Goal: Communication & Community: Answer question/provide support

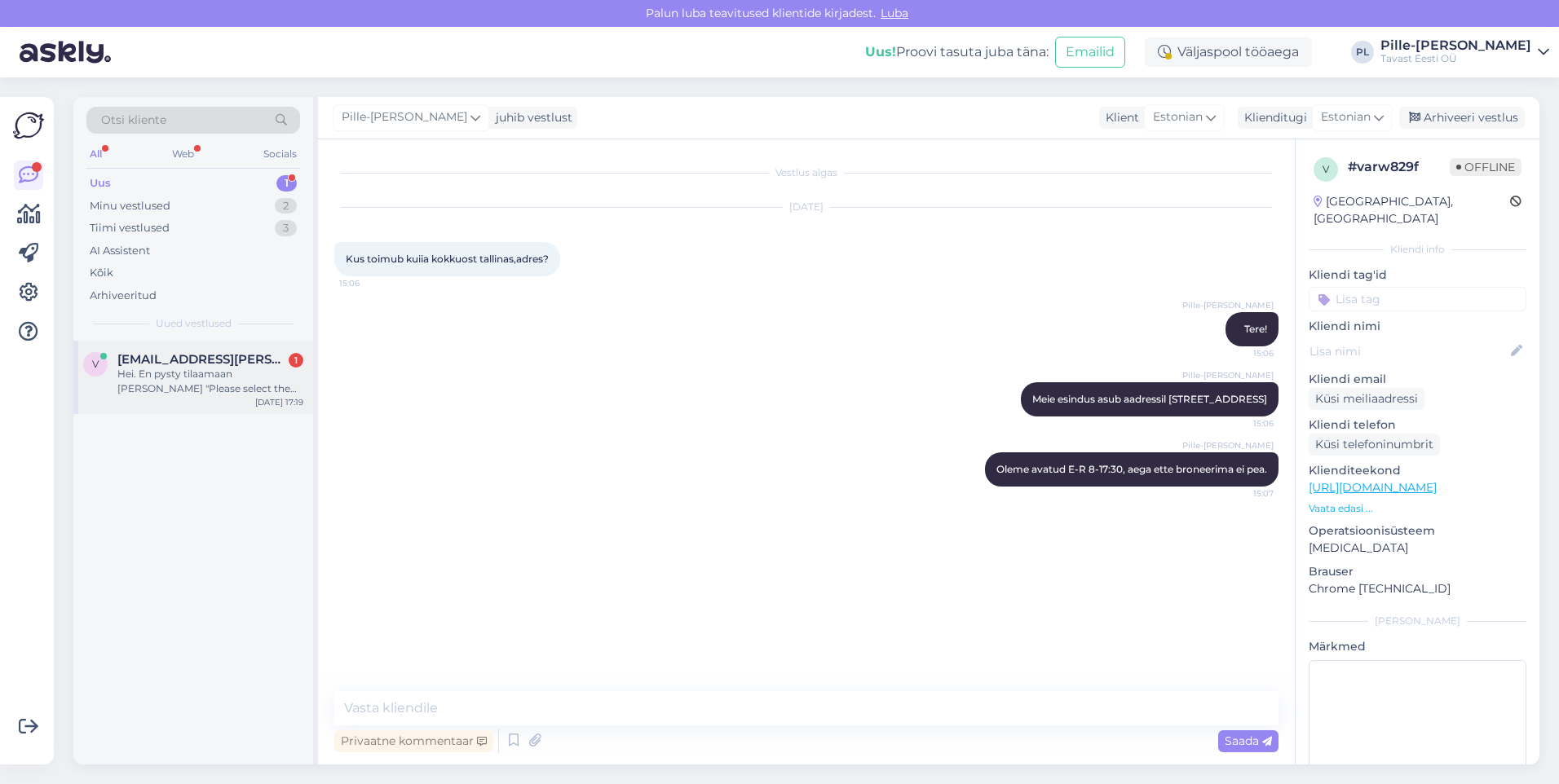
click at [240, 385] on div "Hei. En pysty tilaamaan [PERSON_NAME] "Please select the pickup point". Toimitu…" at bounding box center [210, 381] width 186 height 29
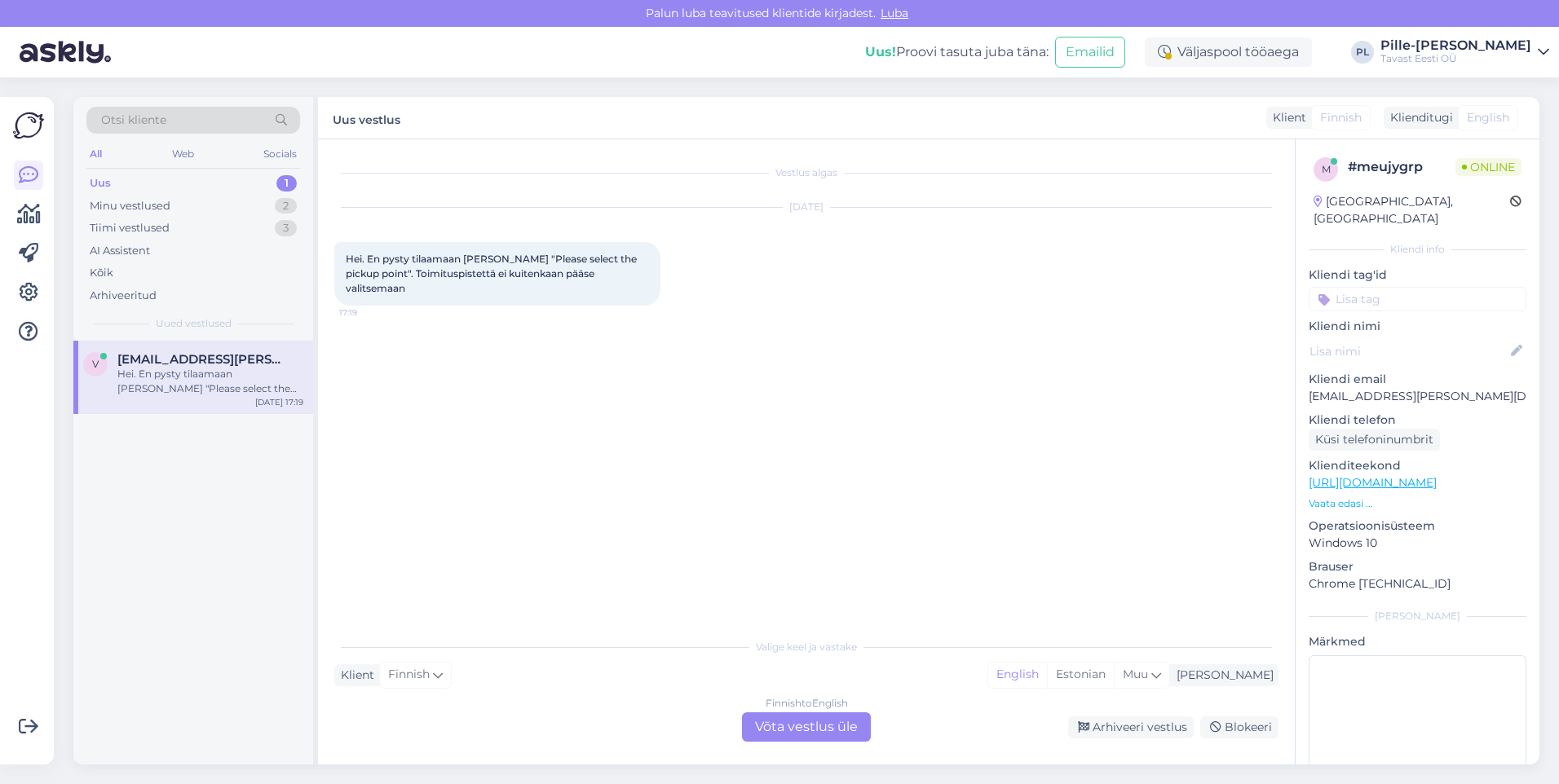
click at [824, 721] on div "Finnish to English Võta vestlus üle" at bounding box center [806, 727] width 129 height 29
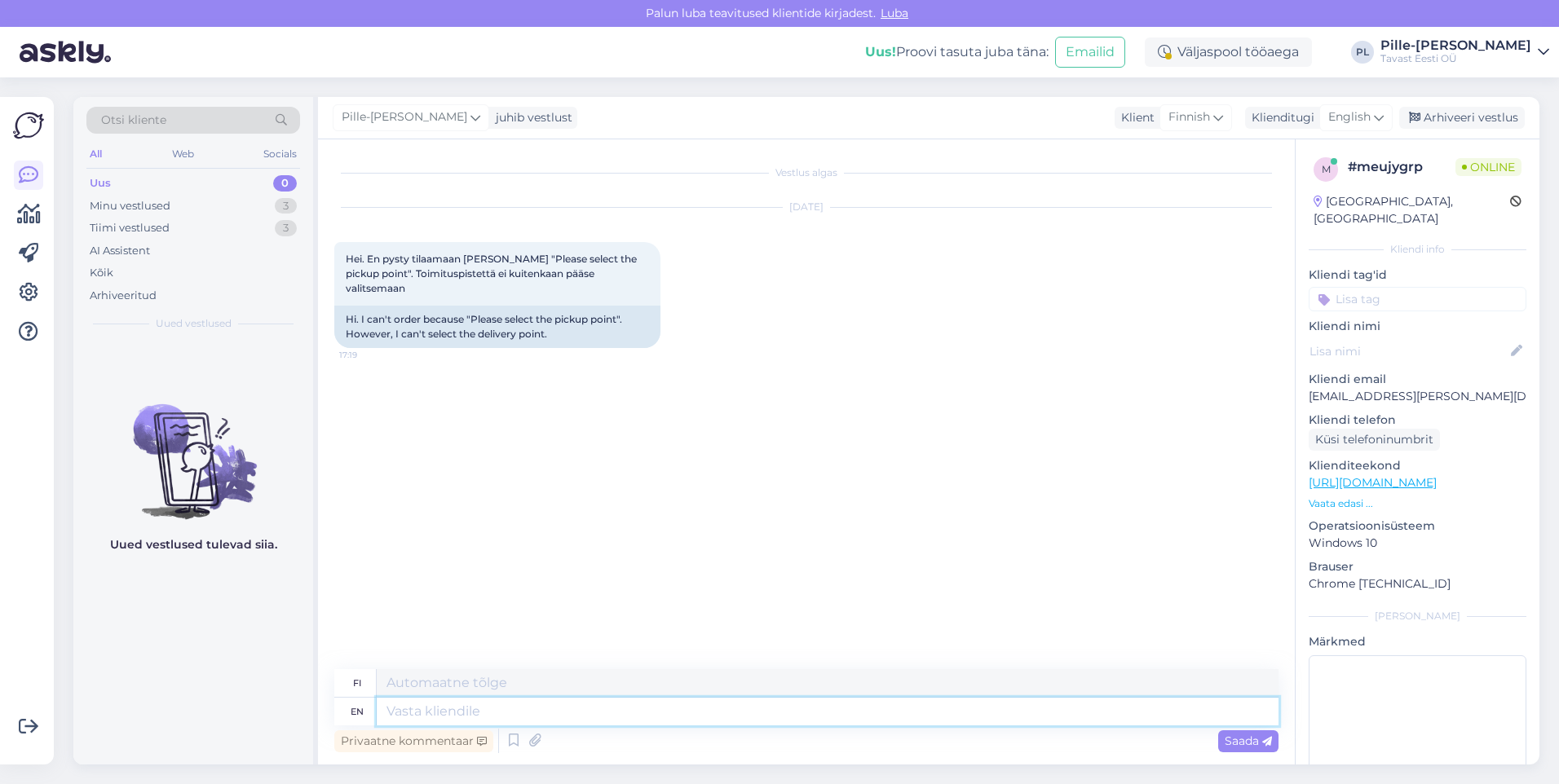
click at [793, 707] on textarea at bounding box center [827, 711] width 902 height 28
type textarea "Hello!"
type textarea "Hei!"
type textarea "Hello!"
click at [1240, 737] on span "Saada" at bounding box center [1248, 740] width 47 height 14
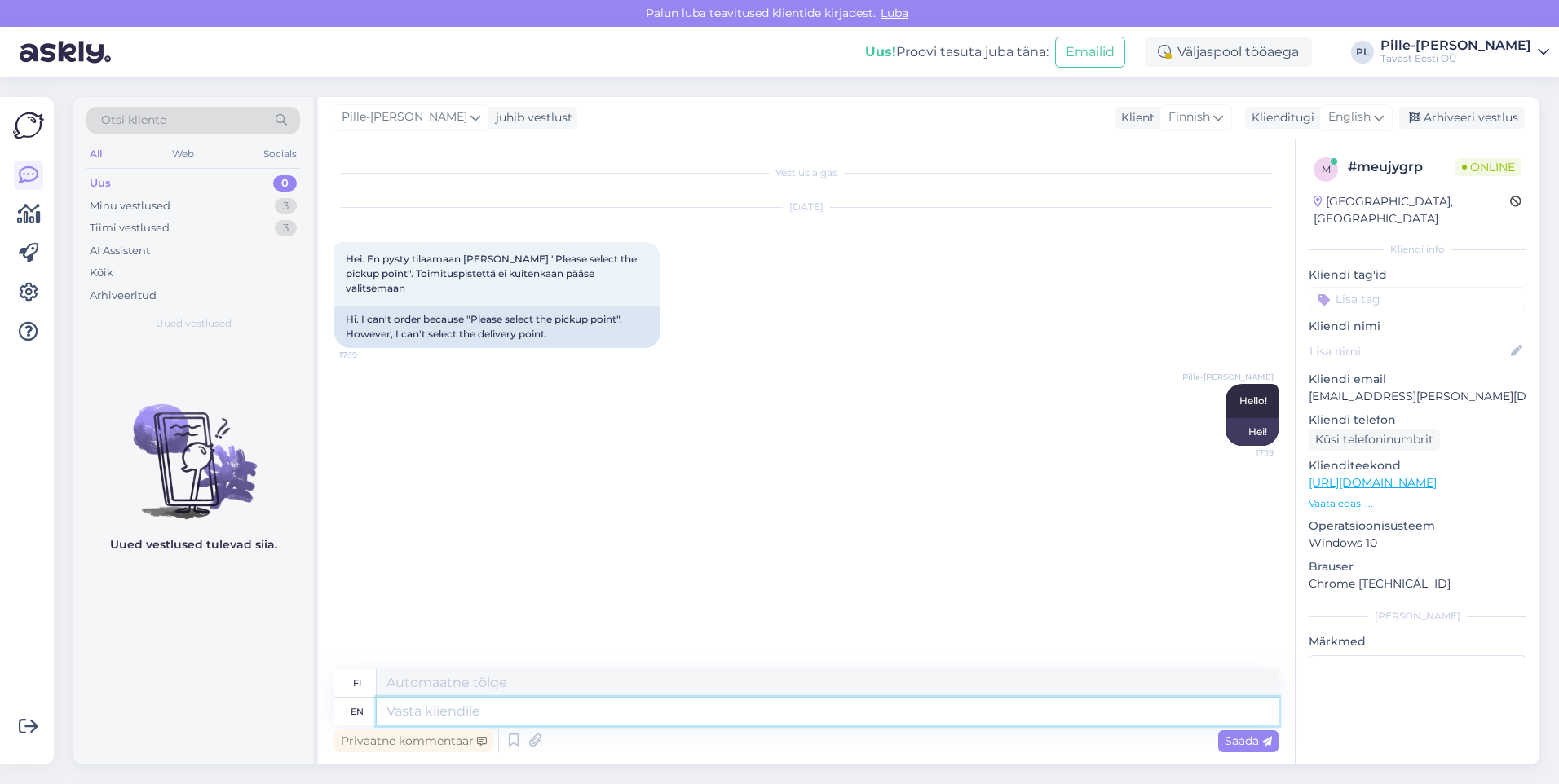
click at [1093, 719] on textarea at bounding box center [827, 711] width 902 height 28
type textarea "Can"
type textarea "Voi"
type textarea "Can you"
type textarea "Voitko"
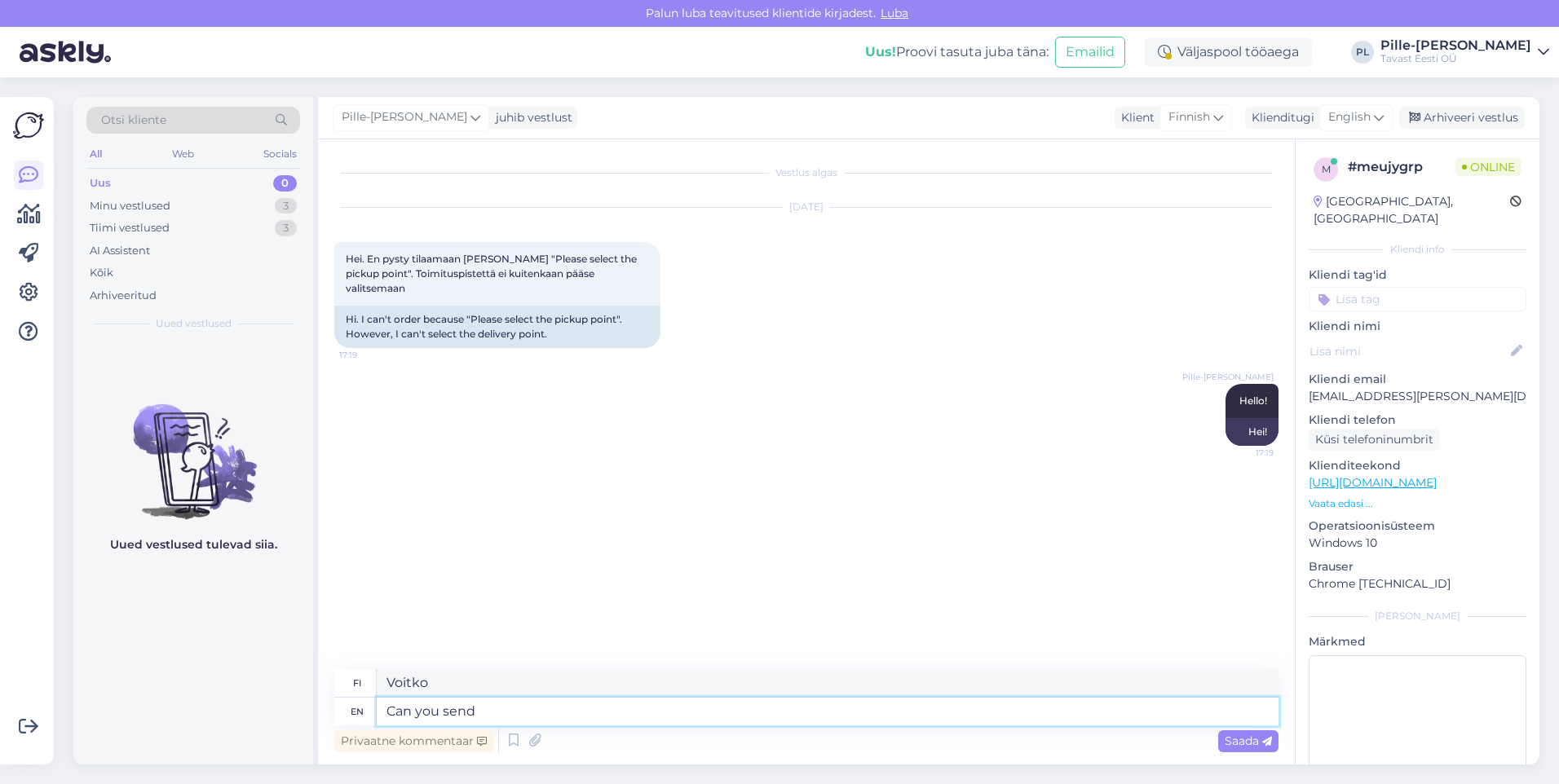
type textarea "Can you send"
type textarea "Voitko lähettää"
type textarea "Can you send a s"
type textarea "Voitko lähettää nk."
type textarea "Can you send a scree"
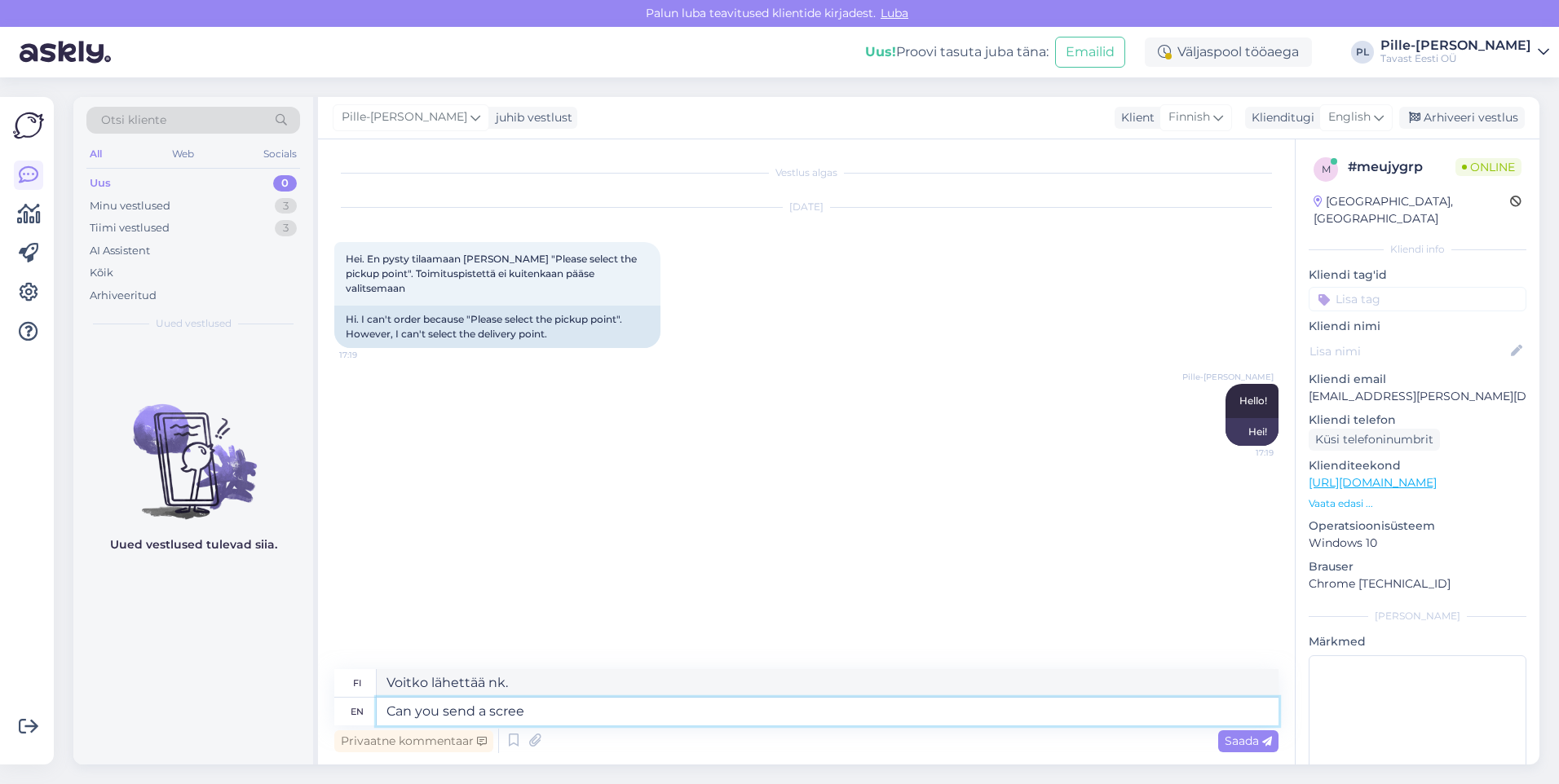
type textarea "Voitko lähettää screenin"
type textarea "Can you send a scree"
type textarea "Voitko lähettää huudon"
type textarea "Can you send a screenshot o"
type textarea "Voitko lähettää kuvakaappauksen"
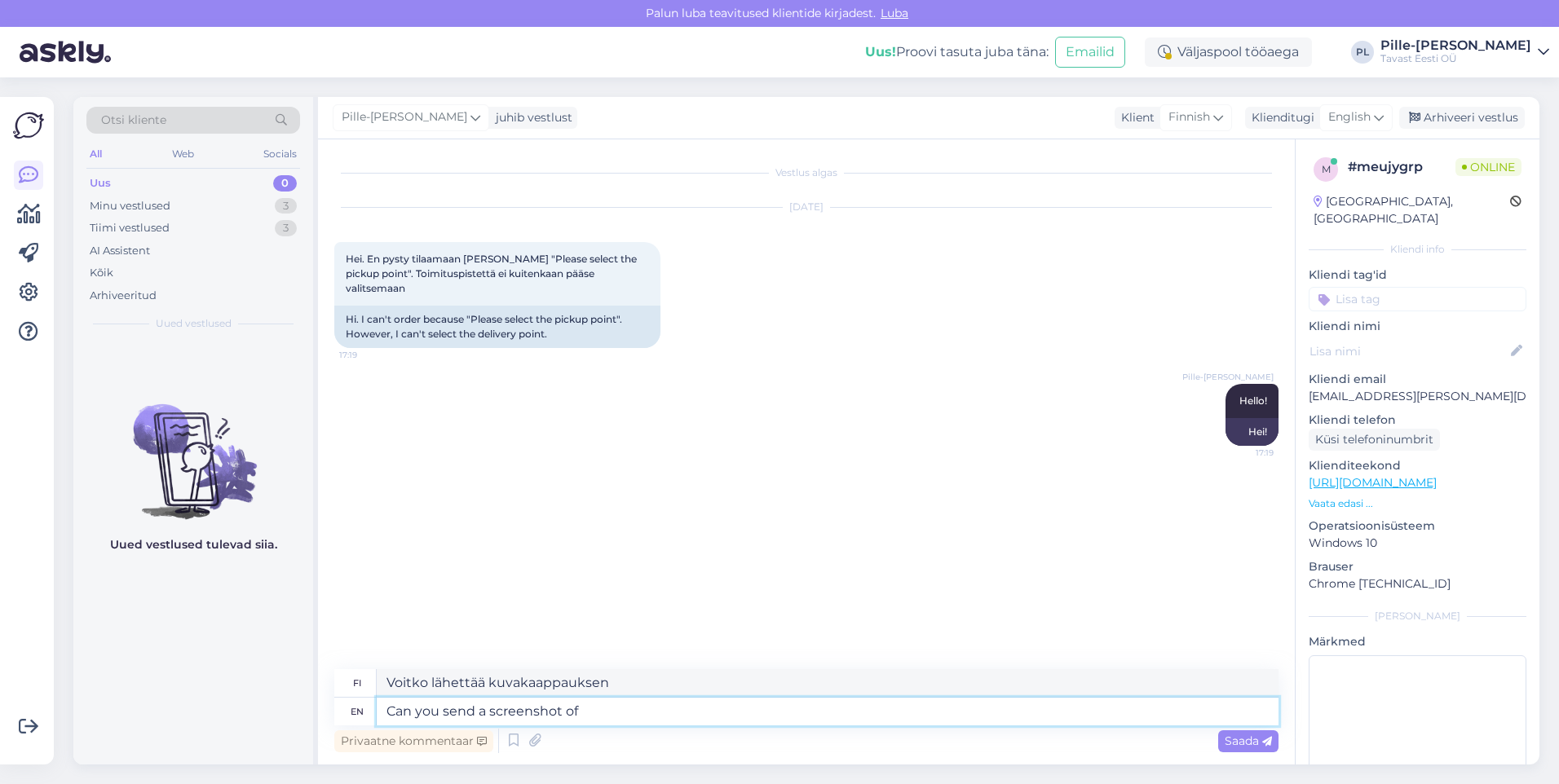
type textarea "Can you send a screenshot of t"
type textarea "Voitko lähettää kuvakaappauksen t:stä"
type textarea "Can you send a screenshot of"
type textarea "Voitko lähettää kuvakaappauksen"
type textarea "Can you send a screenshot of the issue"
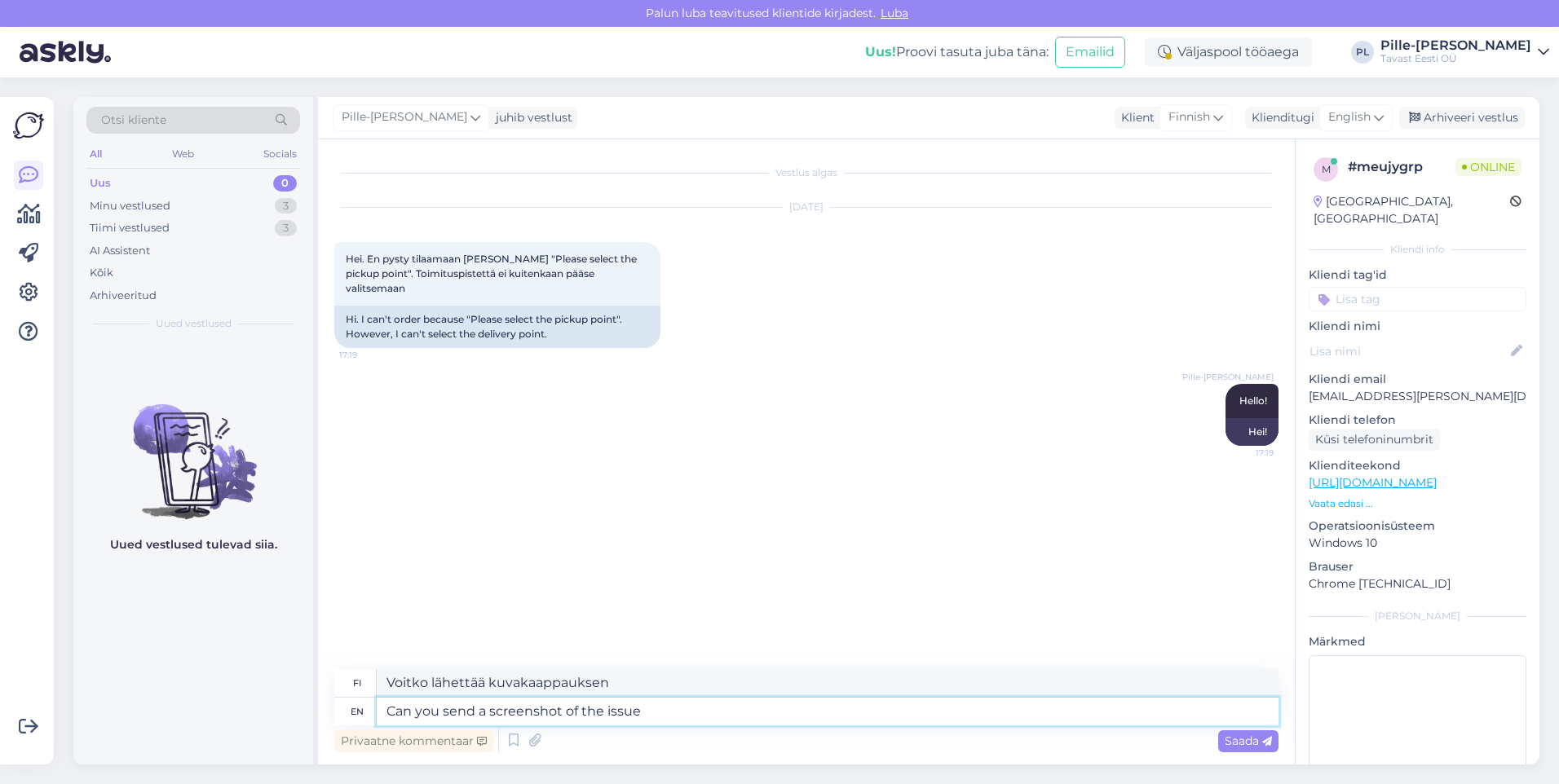
type textarea "Voitko lähettää kuvakaappauksen ongelmasta"
type textarea "Can you send a screenshot of the issue?"
type textarea "Voitko lähettää kuvakaappauksen ongelmasta?"
click at [409, 713] on textarea "Can you send a screenshot of the issue?" at bounding box center [827, 711] width 902 height 28
type textarea "Could you send a screenshot of the issue?"
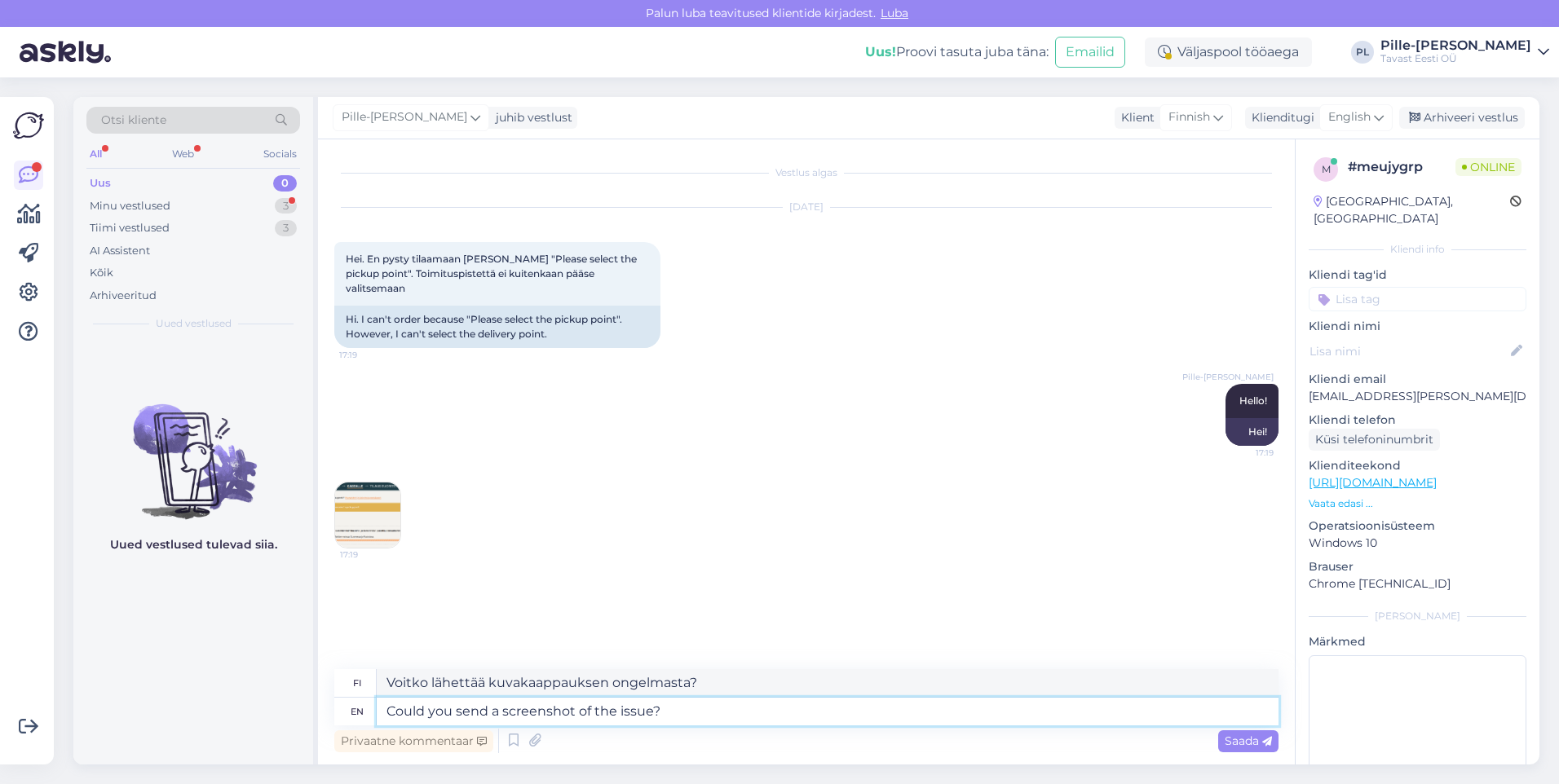
type textarea "[PERSON_NAME] lähettää kuvakaappauksen ongelmasta?"
click at [392, 715] on textarea "Could you send a screenshot of the issue?" at bounding box center [827, 711] width 902 height 28
type textarea "Could you send a screenshot of the issue?"
click at [335, 507] on img at bounding box center [368, 515] width 66 height 66
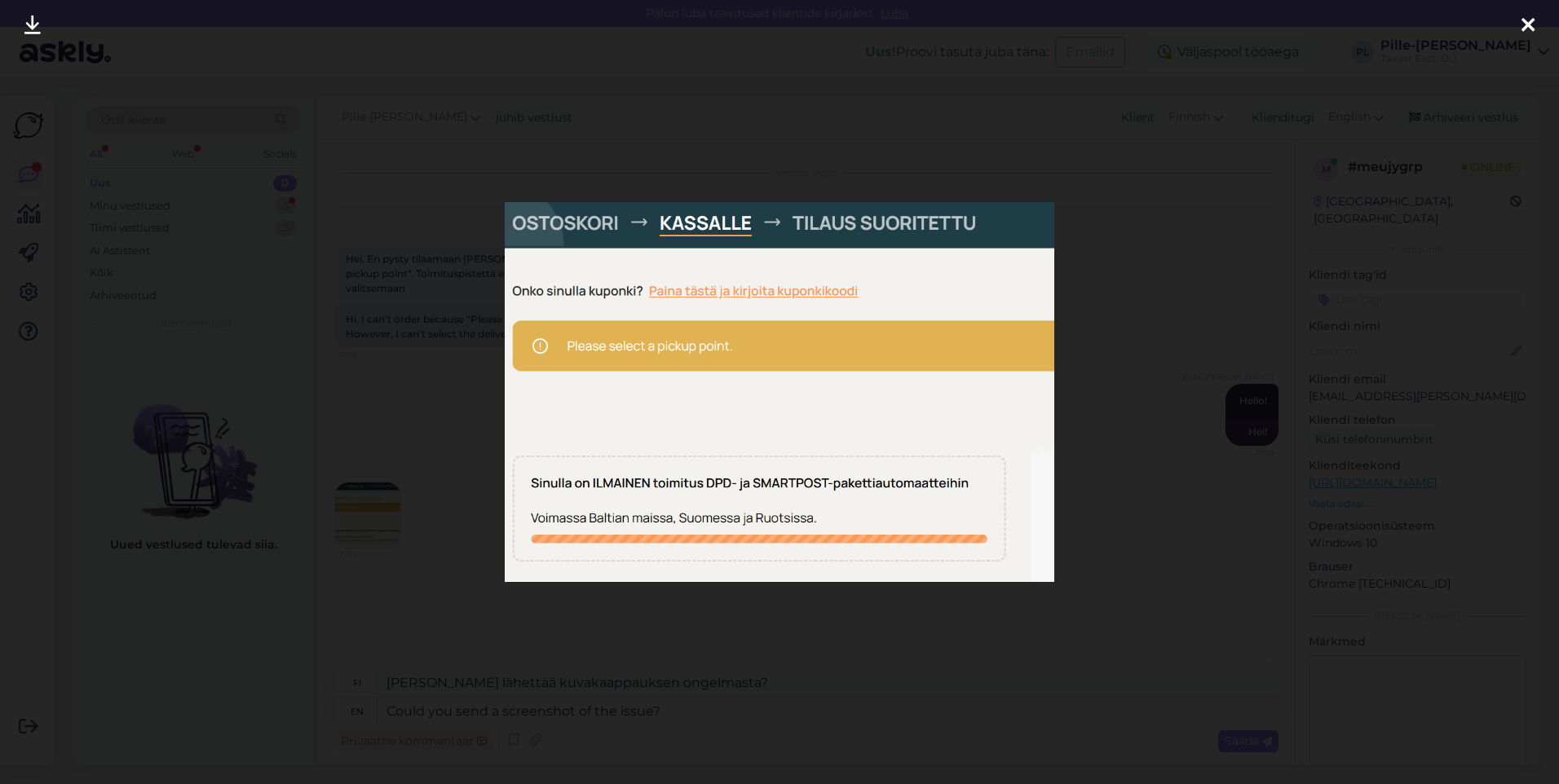
click at [1087, 473] on div at bounding box center [779, 392] width 1559 height 784
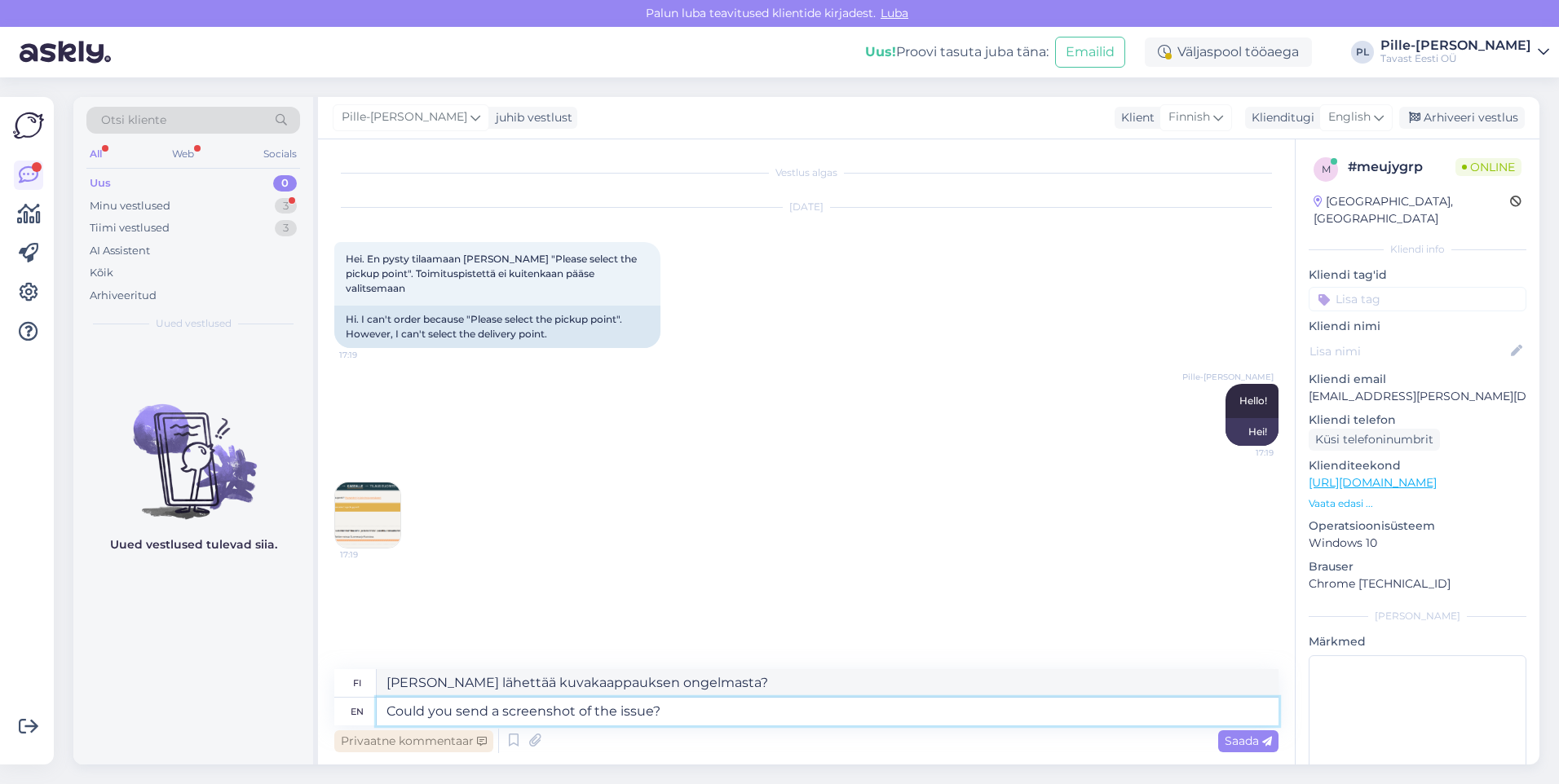
drag, startPoint x: 740, startPoint y: 712, endPoint x: 368, endPoint y: 732, distance: 372.5
click at [368, 732] on div "fi [PERSON_NAME] lähettää kuvakaappauksen ongelmasta? en Could you send a scree…" at bounding box center [806, 713] width 944 height 87
type textarea "Sorry t"
type textarea "Anteeksi"
type textarea "Sorry to hear"
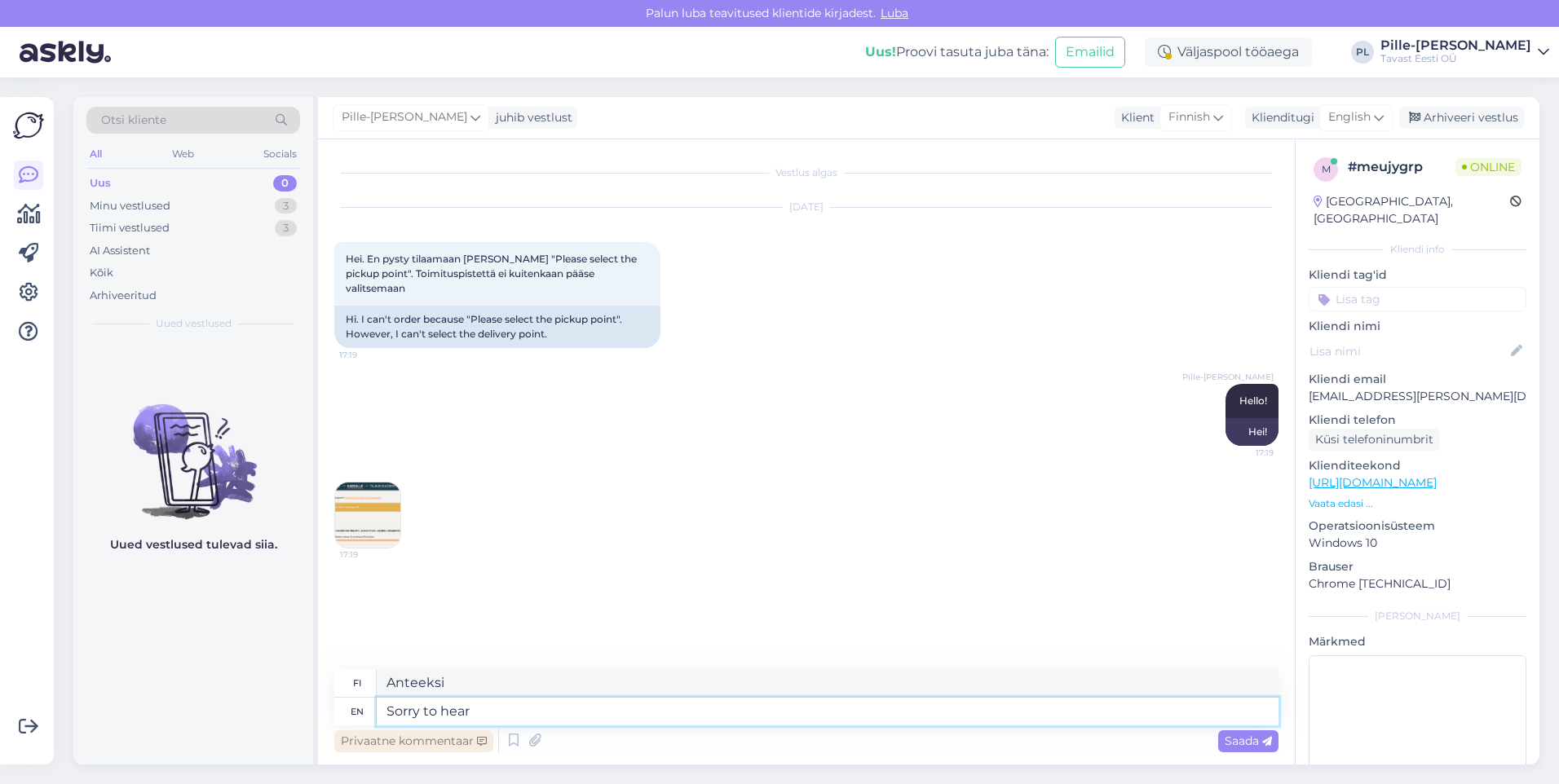
type textarea "Pahoittelut kuullessani"
type textarea "Sorry to hear,"
type textarea "Pahoittelen kuullessani,"
type textarea "Sorry to hear, one s"
type textarea "Ikävä kuulla, yksi"
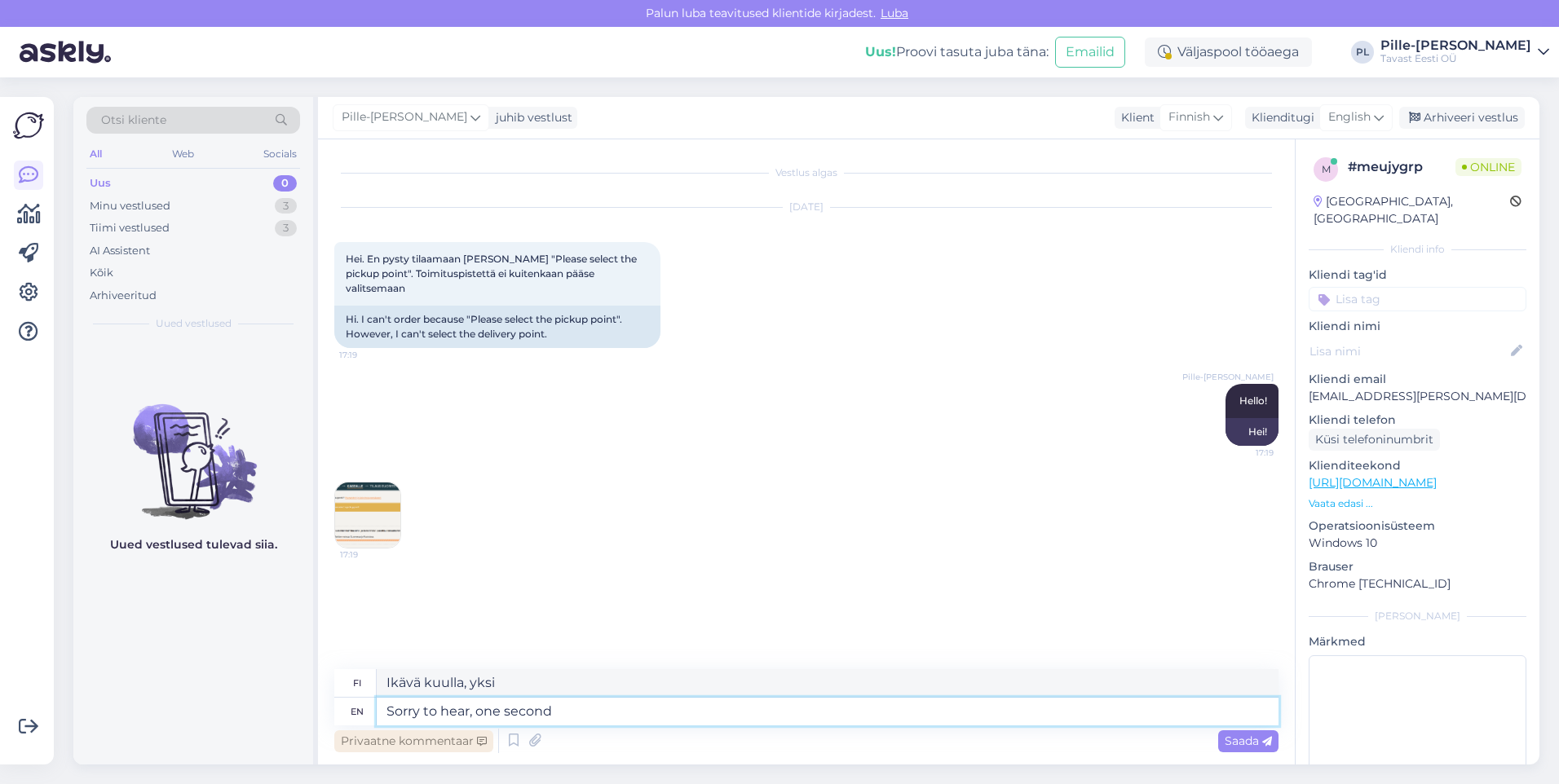
type textarea "Sorry to hear, one second"
type textarea "[PERSON_NAME], hetkinen"
type textarea "Sorry to hear, one second please,"
type textarea "[PERSON_NAME] pahoillani kuullessani, hetkinen kiitos."
type textarea "Sorry to hear, one second please, I'll"
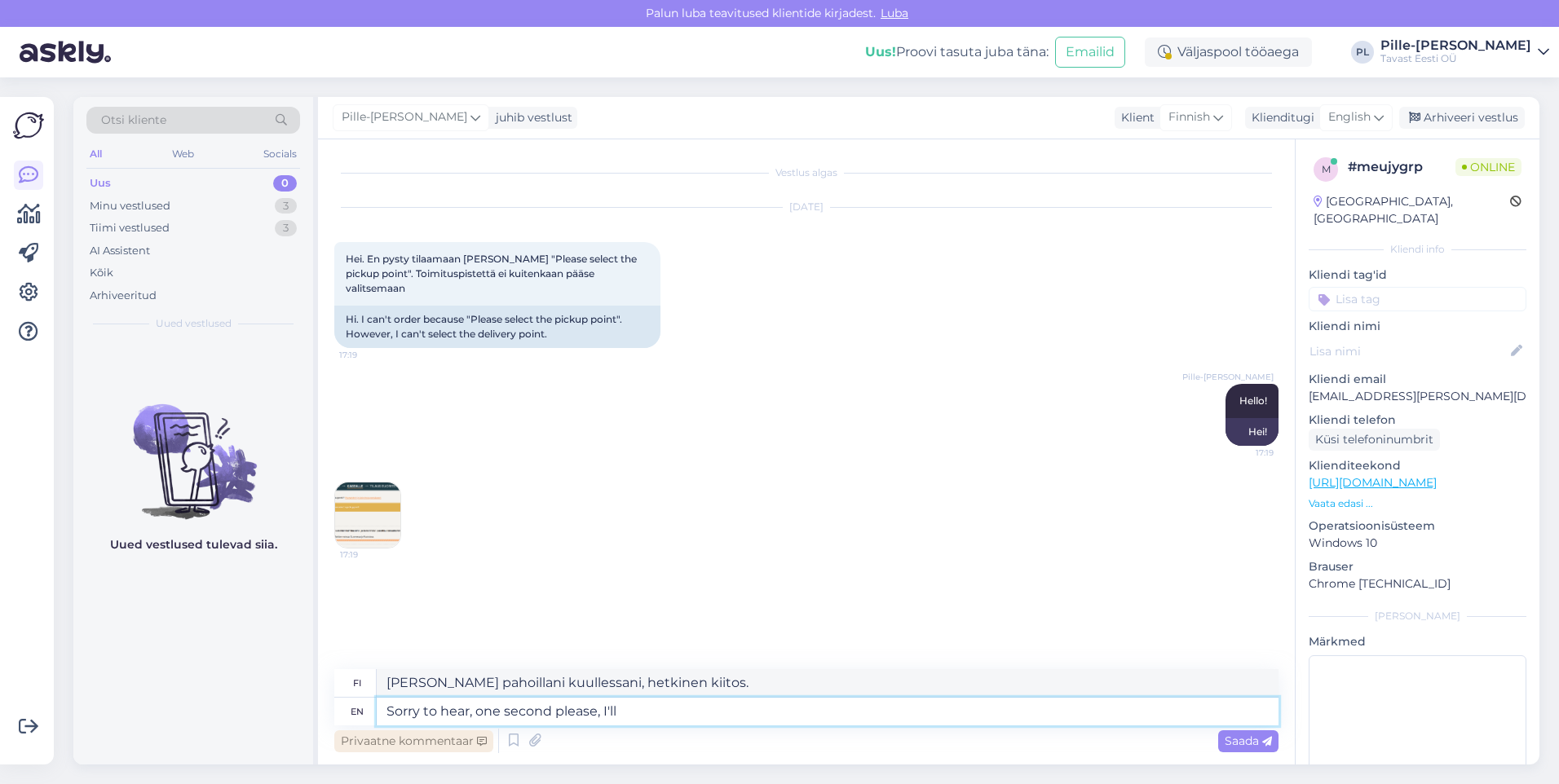
type textarea "[PERSON_NAME] pahoillani kuullessani, hetkinen, niin [PERSON_NAME]"
type textarea "Sorry to hear, one second please, I'll look"
type textarea "[PERSON_NAME], [PERSON_NAME], katsonpa."
type textarea "Sorry to hear, one second please, I'll"
type textarea "[PERSON_NAME] pahoillani kuullessani, hetkinen, niin [PERSON_NAME]"
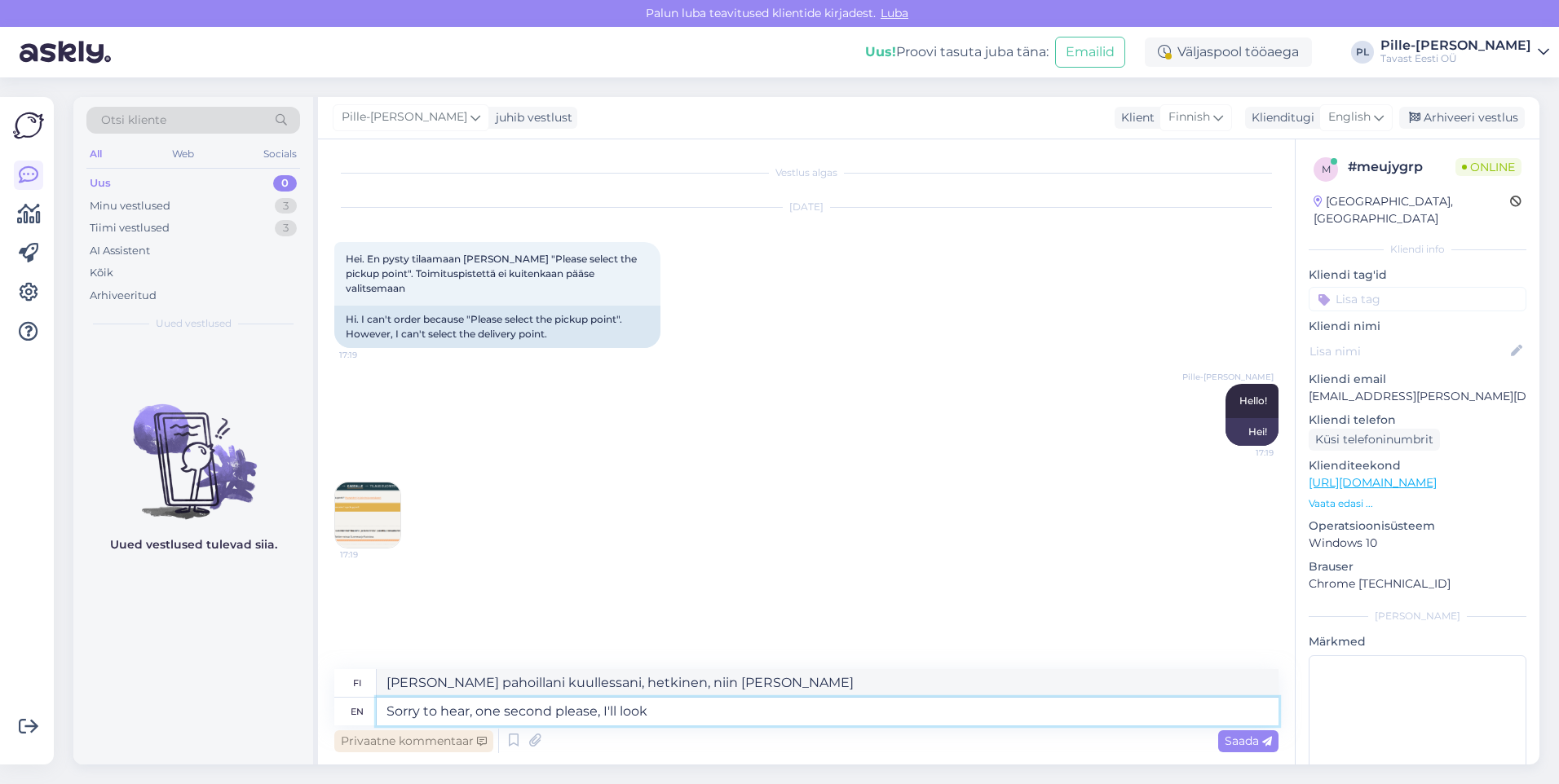
type textarea "Sorry to hear, one second please, I'll look"
type textarea "[PERSON_NAME], [PERSON_NAME], katsonpa."
type textarea "Sorry to hear, one second please, I'll look for"
type textarea "[PERSON_NAME] pahoillani kuullessani, [PERSON_NAME], etsin."
type textarea "Sorry to hear, one second please, I'll look for the"
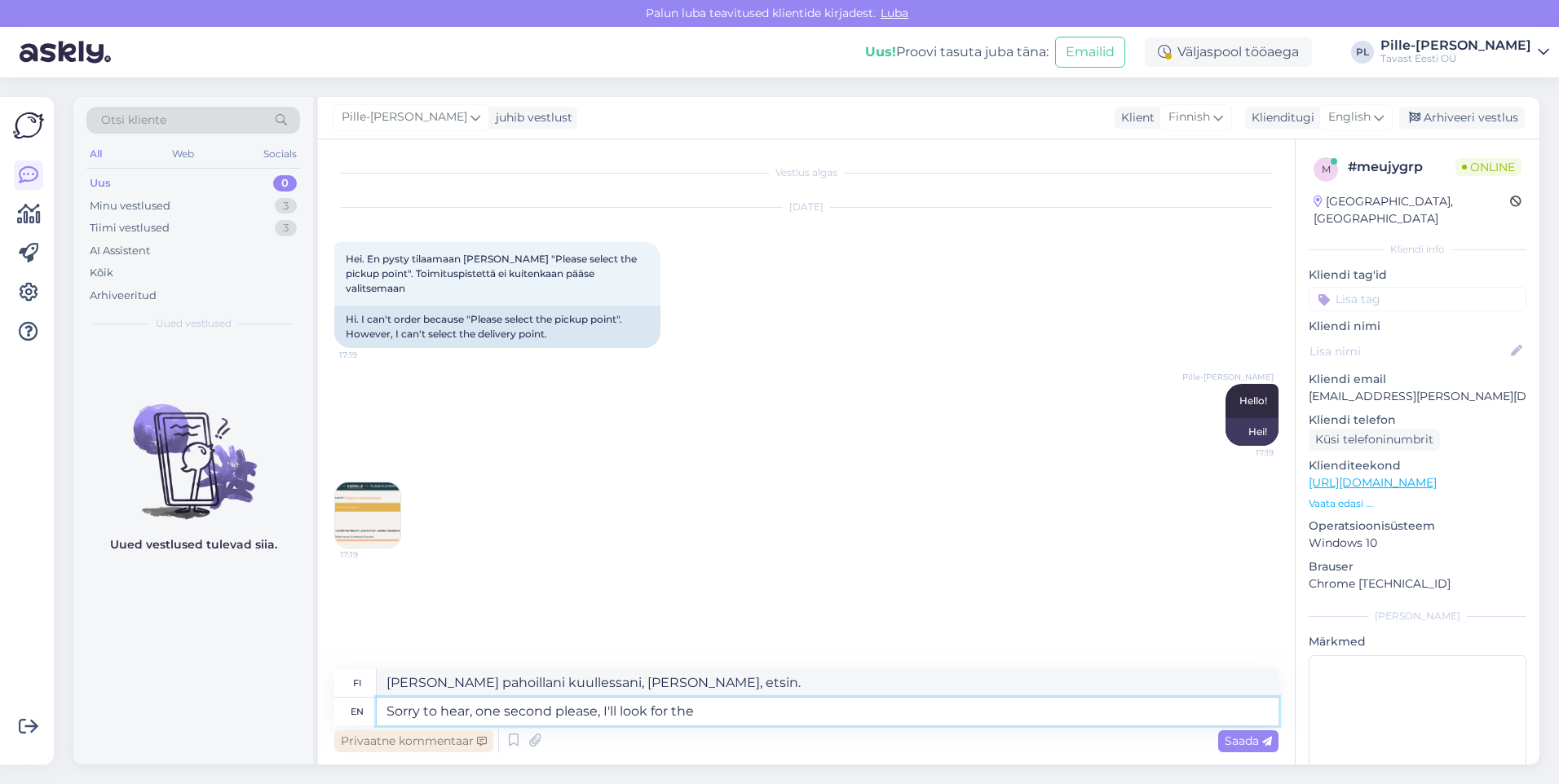
type textarea "[PERSON_NAME] pahoillani kuullessani, [PERSON_NAME], etsin sen."
type textarea "Sorry to hear, one second please, I'll look for the issue"
type textarea "[PERSON_NAME], [PERSON_NAME], etsin syytä ongelmaan."
type textarea "Sorry to hear, one second please, I'll look for the issue right"
type textarea "[PERSON_NAME], [PERSON_NAME], etsin [PERSON_NAME]."
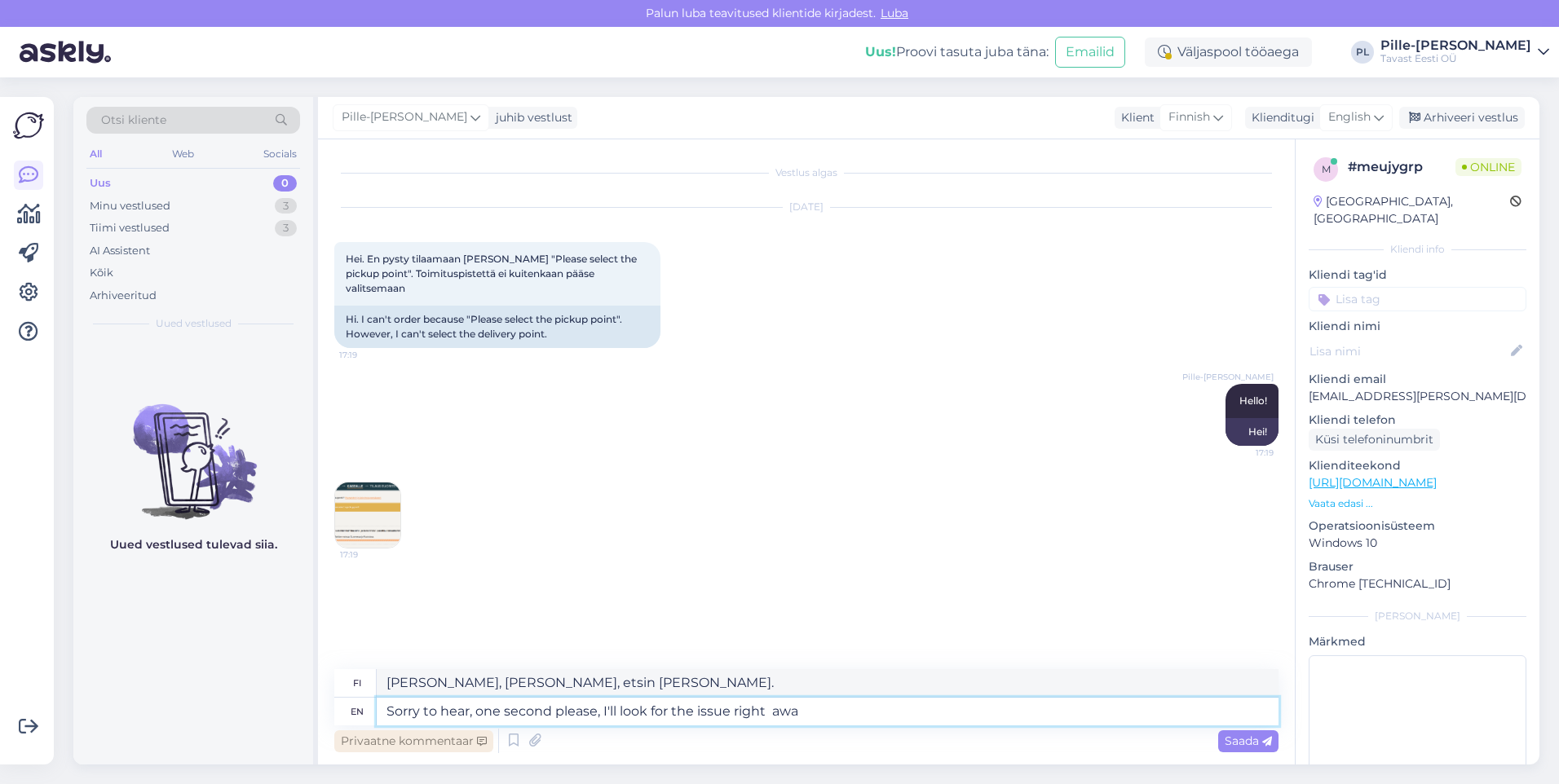
type textarea "Sorry to hear, one second please, I'll look for the issue right away"
type textarea "[PERSON_NAME] pahoillani kuullessani, [PERSON_NAME], etsin ongelmaa heti."
type textarea "Sorry to hear, one second please, I'll look for the issue right away."
click at [1238, 743] on span "Saada" at bounding box center [1248, 740] width 47 height 14
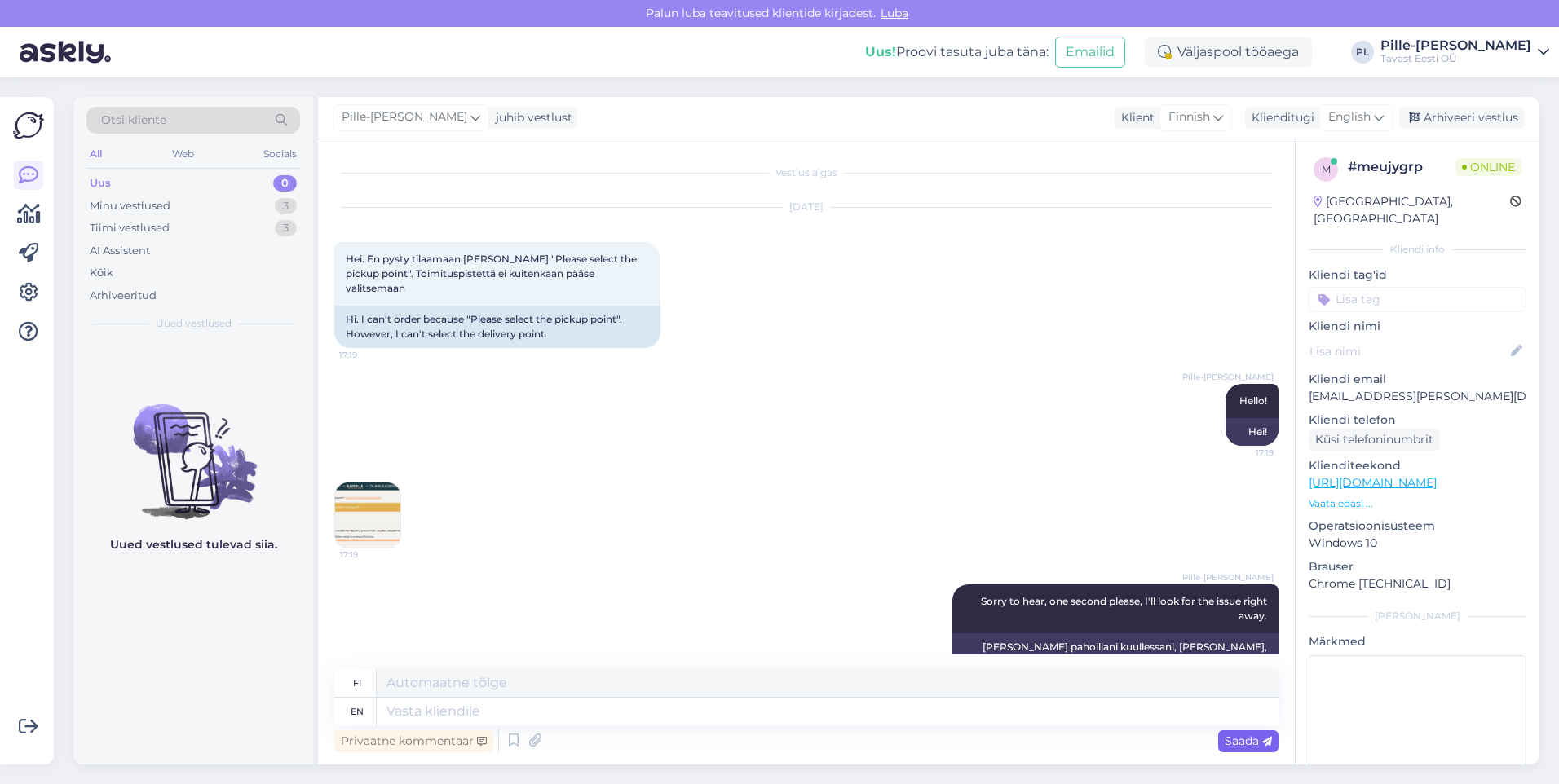
scroll to position [10, 0]
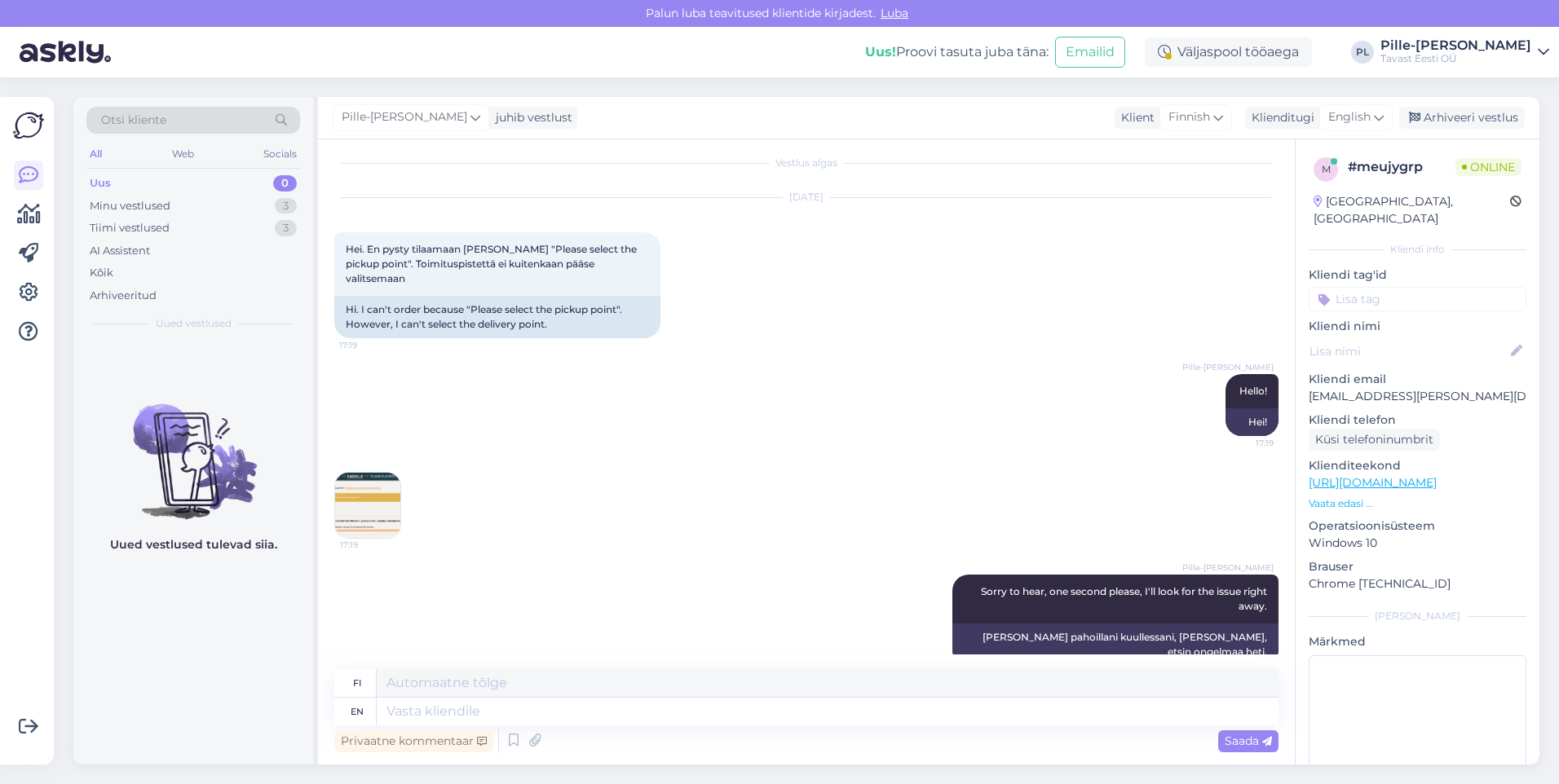
click at [402, 499] on div "17:19" at bounding box center [806, 505] width 944 height 103
click at [383, 508] on img at bounding box center [368, 506] width 66 height 66
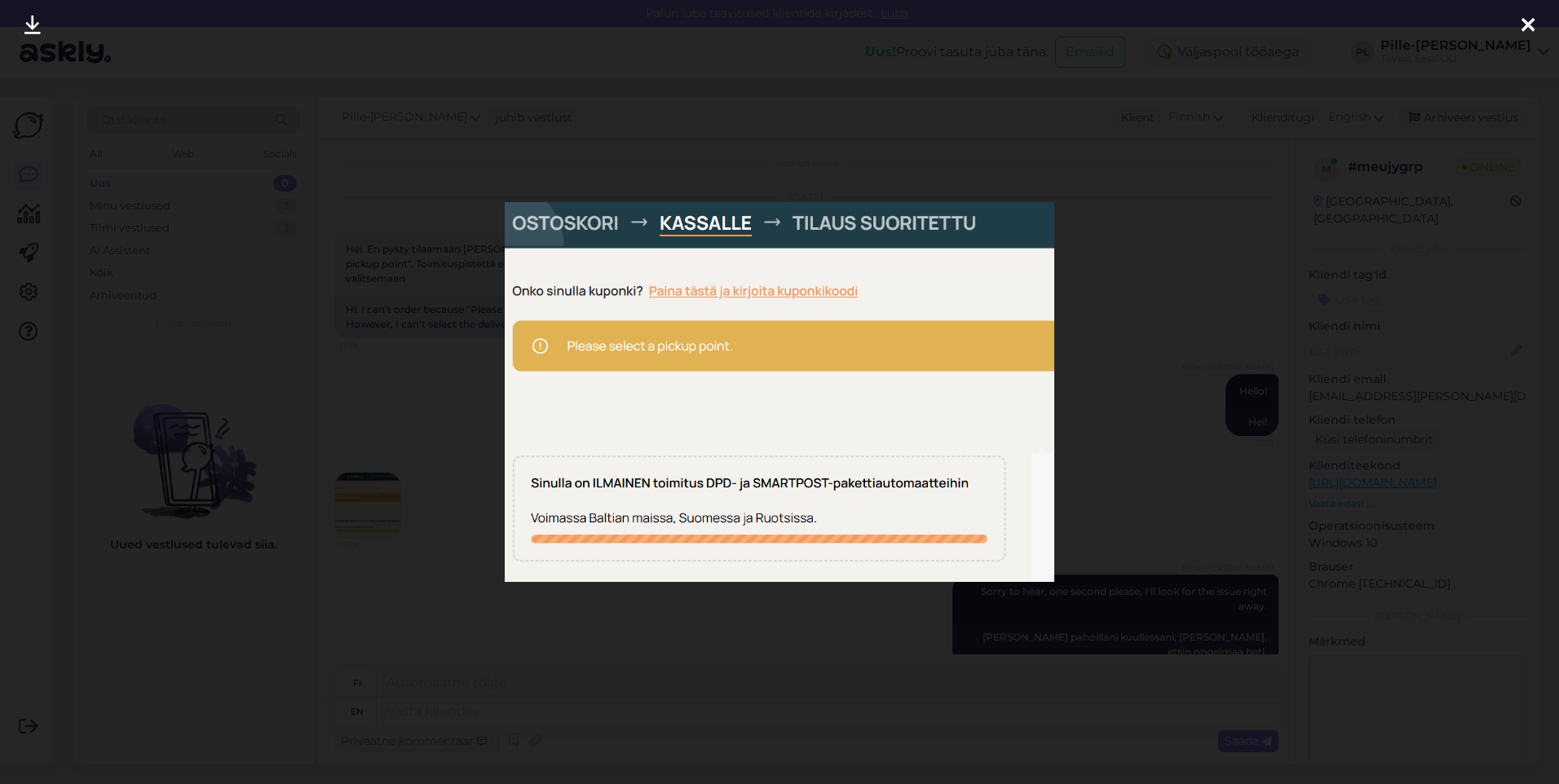
click at [398, 487] on div at bounding box center [779, 392] width 1559 height 784
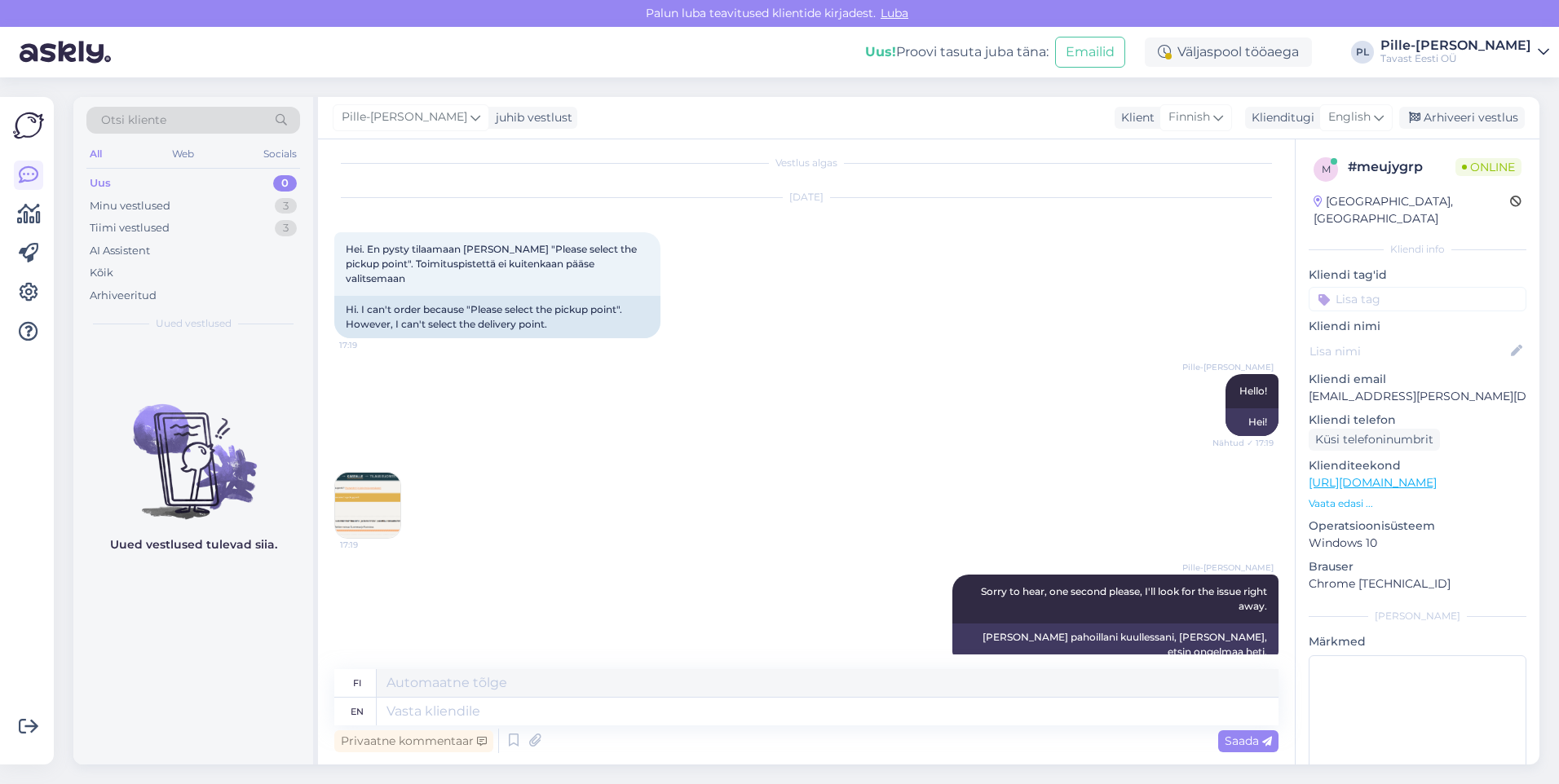
scroll to position [123, 0]
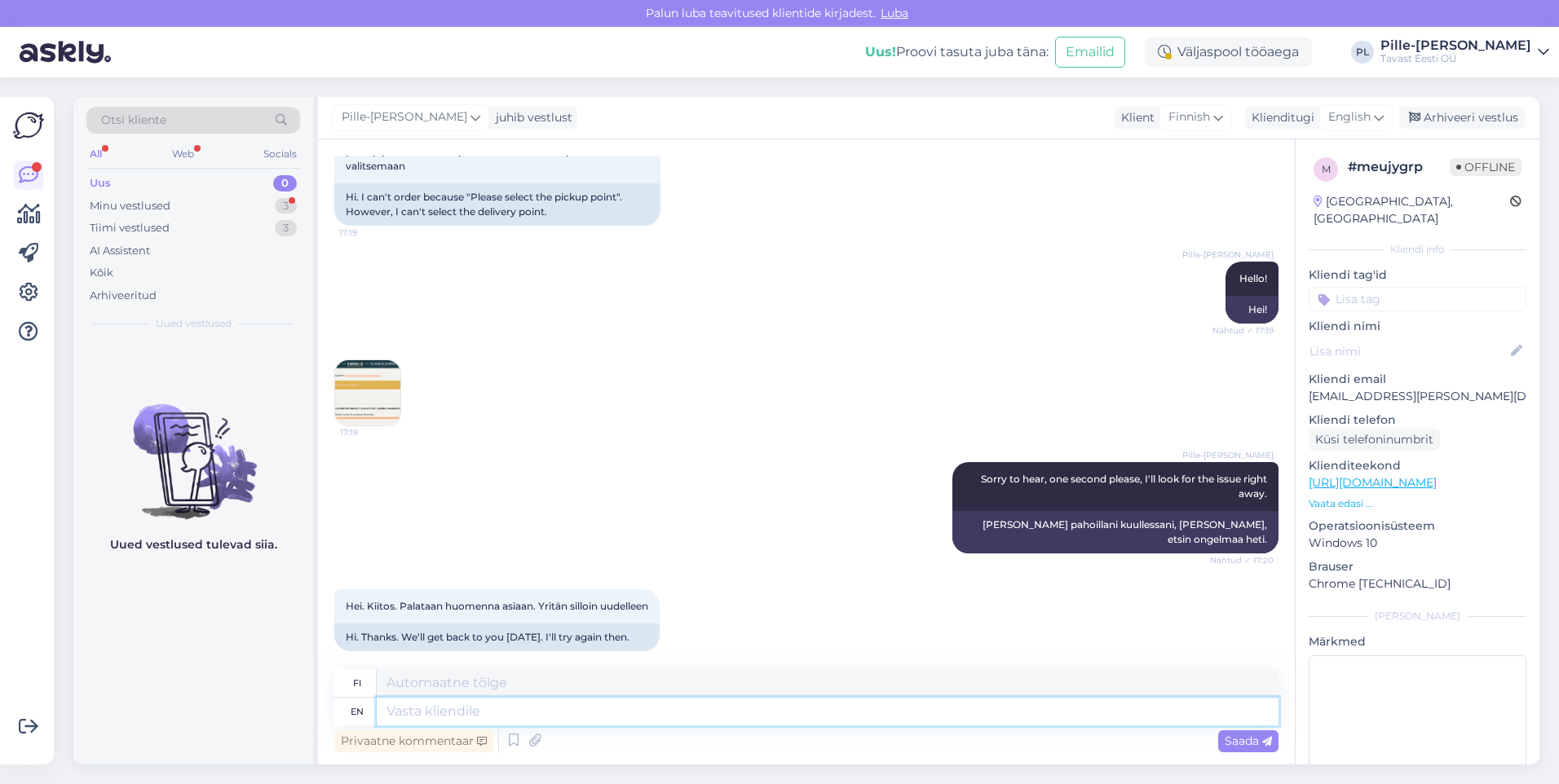
click at [877, 719] on textarea at bounding box center [827, 711] width 902 height 28
type textarea "Which"
type textarea "Mikä"
type textarea "Which service"
type textarea "Mikä palvelu"
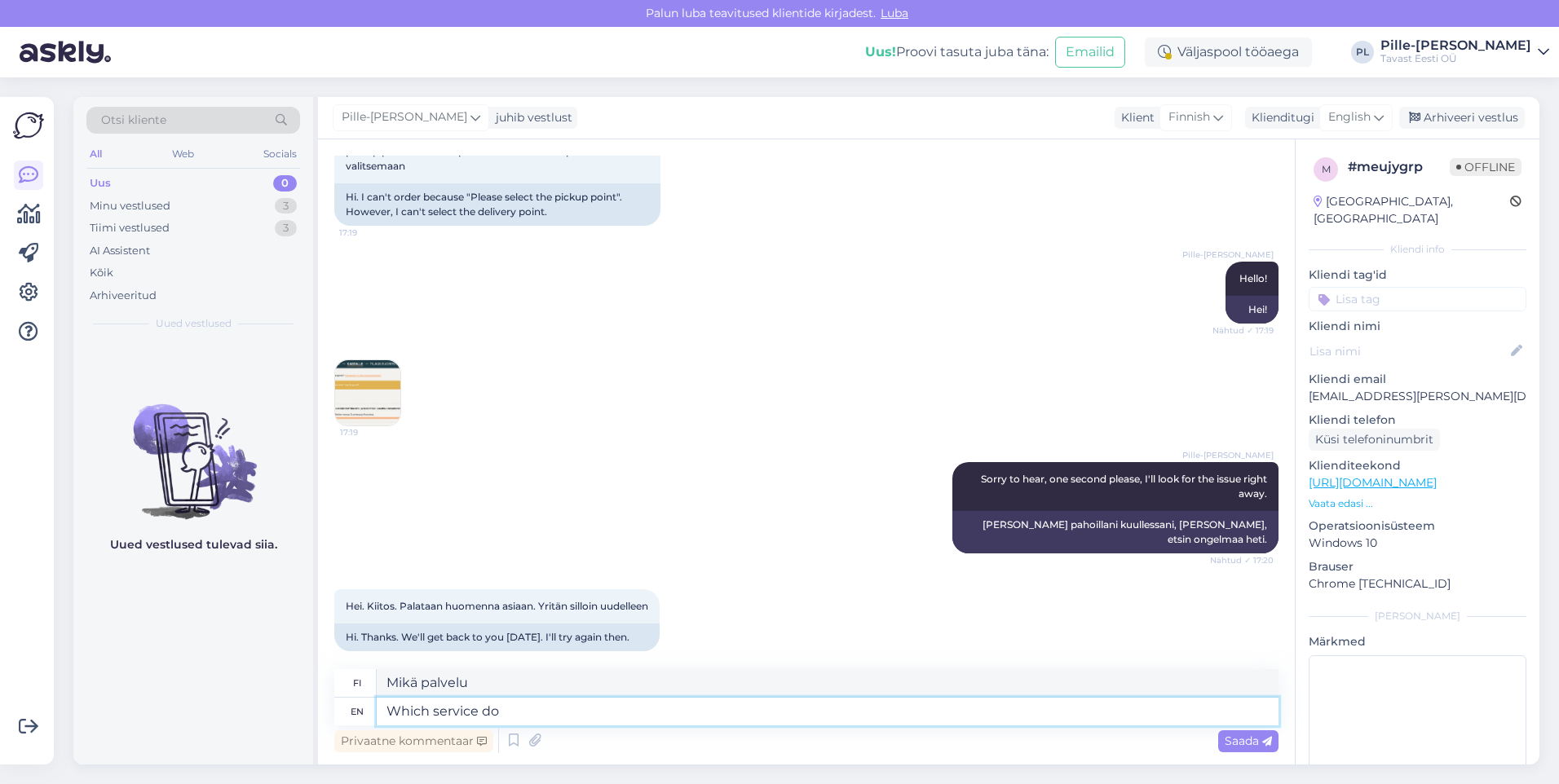
type textarea "Which service do y"
type textarea "Mitä palvelua tarjotaan"
type textarea "Which service do you"
type textarea "Mitä palvelua käytät"
type textarea "Which service do you wish t"
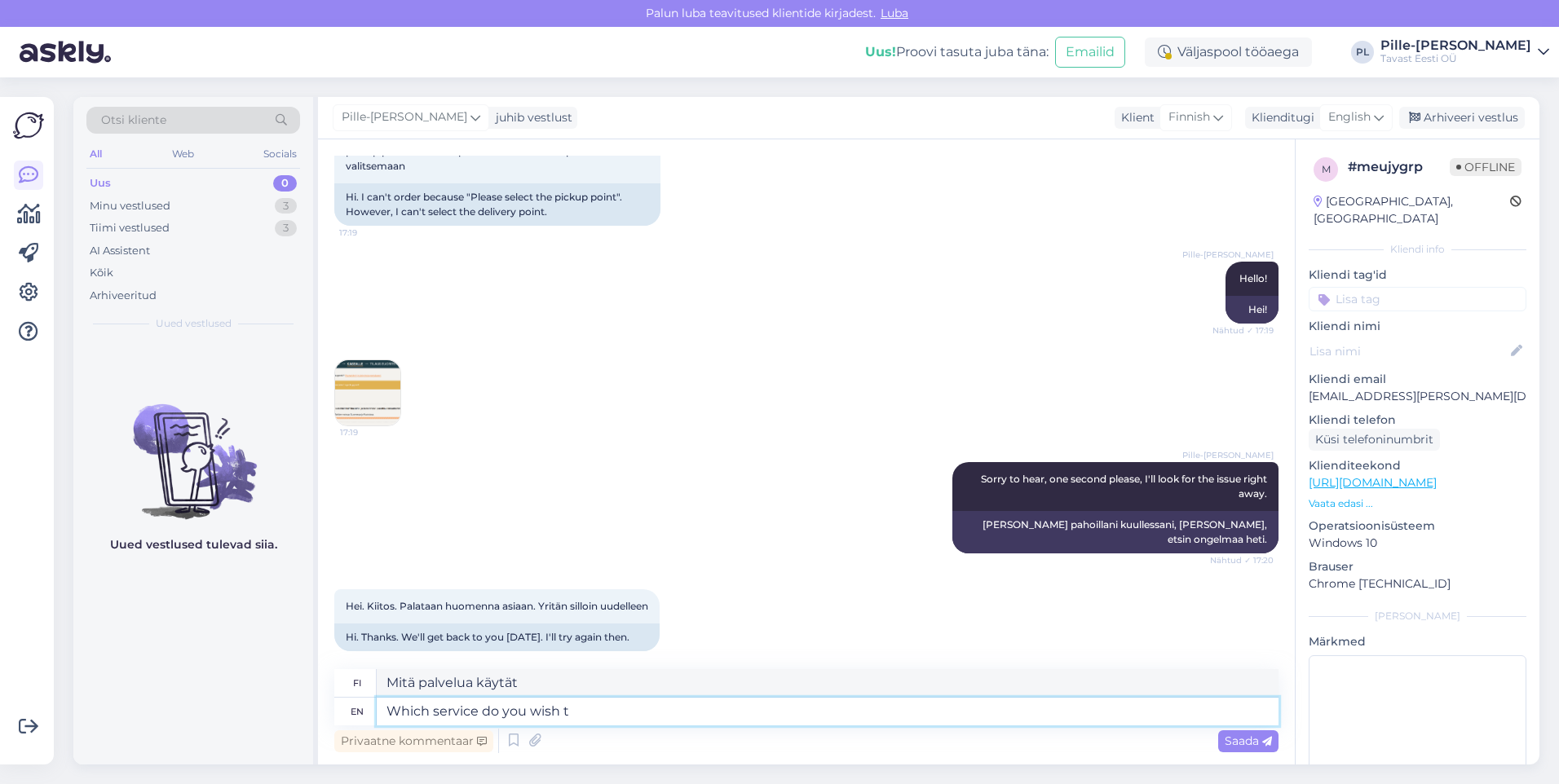
type textarea "Mitä palvelua haluat"
type textarea "Which service do you wish to"
type textarea "Minkä palvelun haluat"
type textarea "Which service do you wish to use?"
type textarea "Mitä palvelua haluat käyttää?"
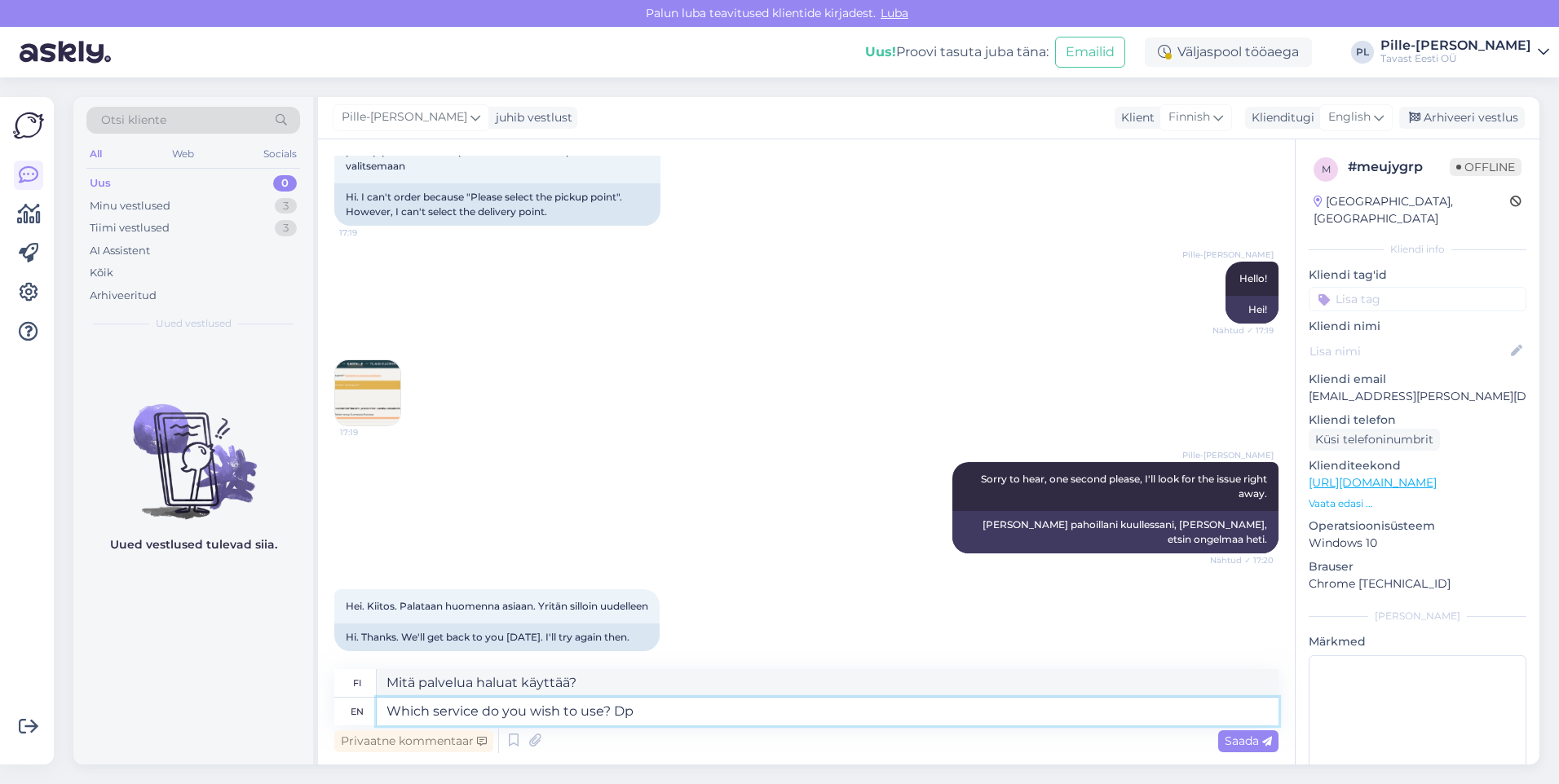
type textarea "Which service do you wish to use? D"
type textarea "Mitä palvelua haluat käyttää? Dp"
type textarea "Which service do you wish to use? DPD o"
type textarea "Mitä palvelua haluat käyttää? DPD"
type textarea "Which service do you wish to use? DPD or"
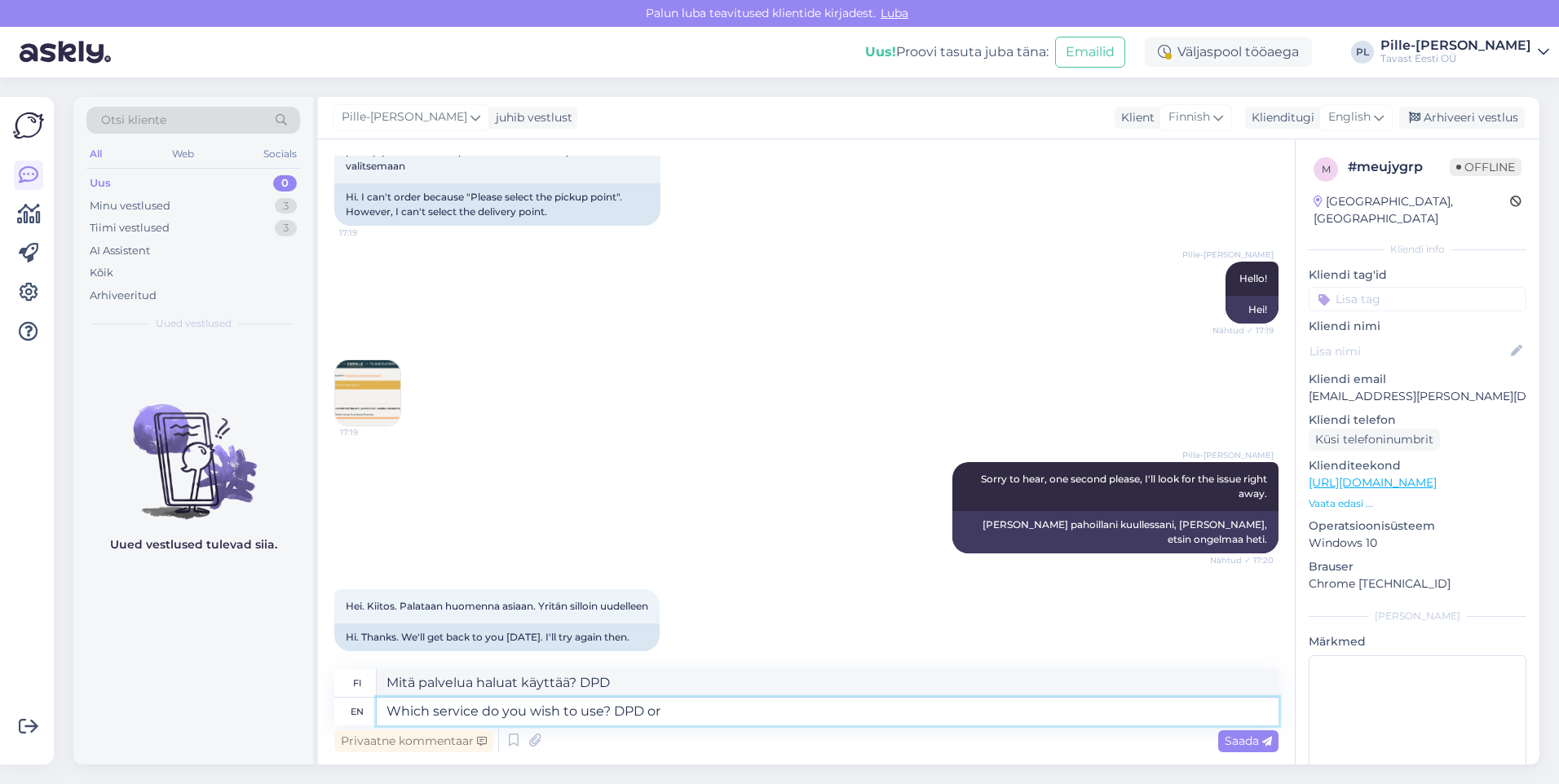
type textarea "Kumpaa palvelua haluat käyttää? DPD:[PERSON_NAME]"
type textarea "Which service do you wish to use? DPD or Smart"
type textarea "Kumpaa palvelua haluat käyttää? DPD:[PERSON_NAME] Smartia"
type textarea "Which service do you wish to use? DPD or SmartPosti?"
type textarea "Kumpaa palvelua haluat käyttää, DPD:[PERSON_NAME] SmartPostia?"
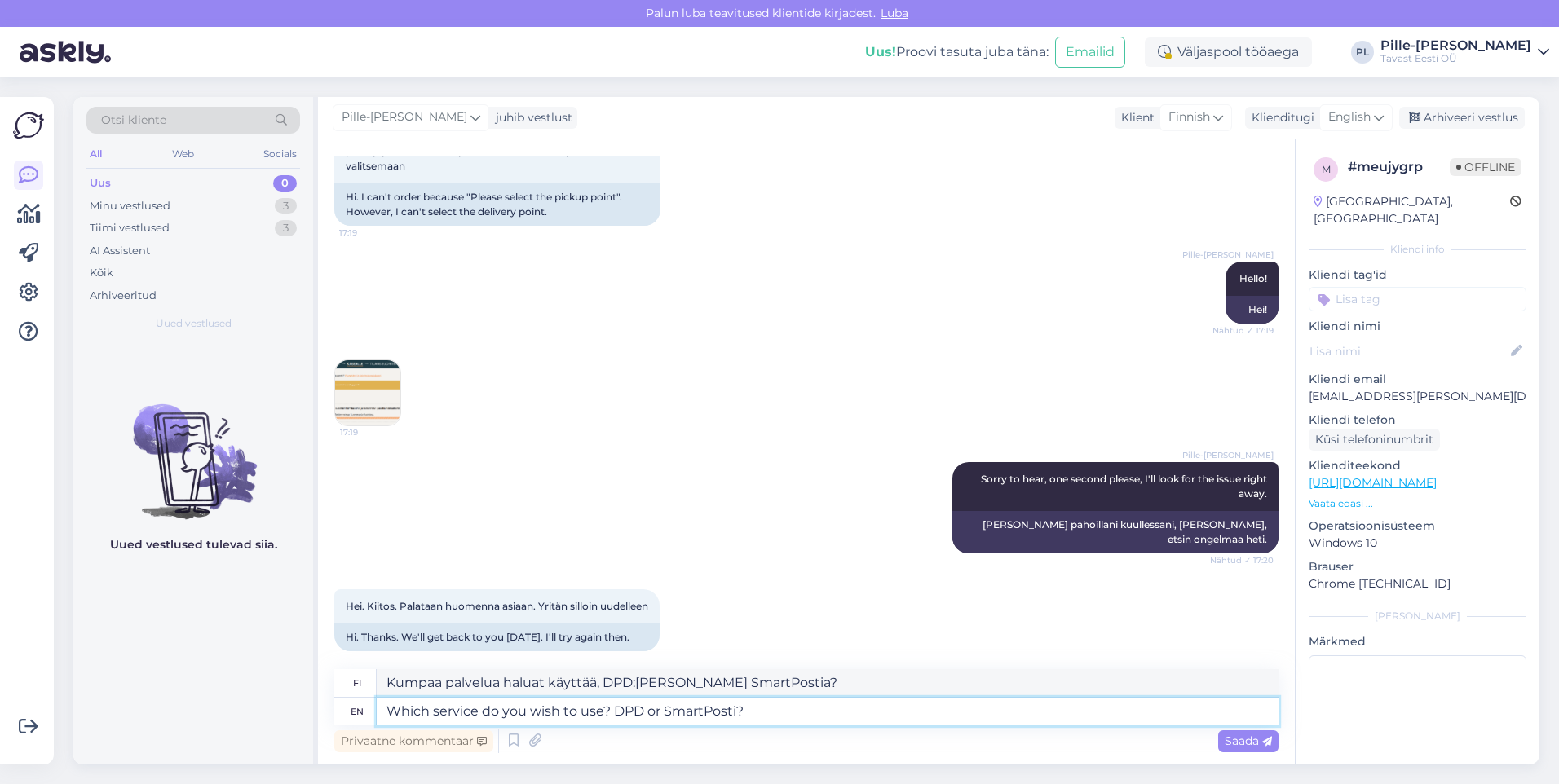
type textarea "Which service do you wish to use? DPD or SmartPosti?"
click at [1215, 726] on div "Privaatne kommentaar Saada" at bounding box center [806, 740] width 944 height 31
click at [1230, 734] on span "Saada" at bounding box center [1248, 740] width 47 height 14
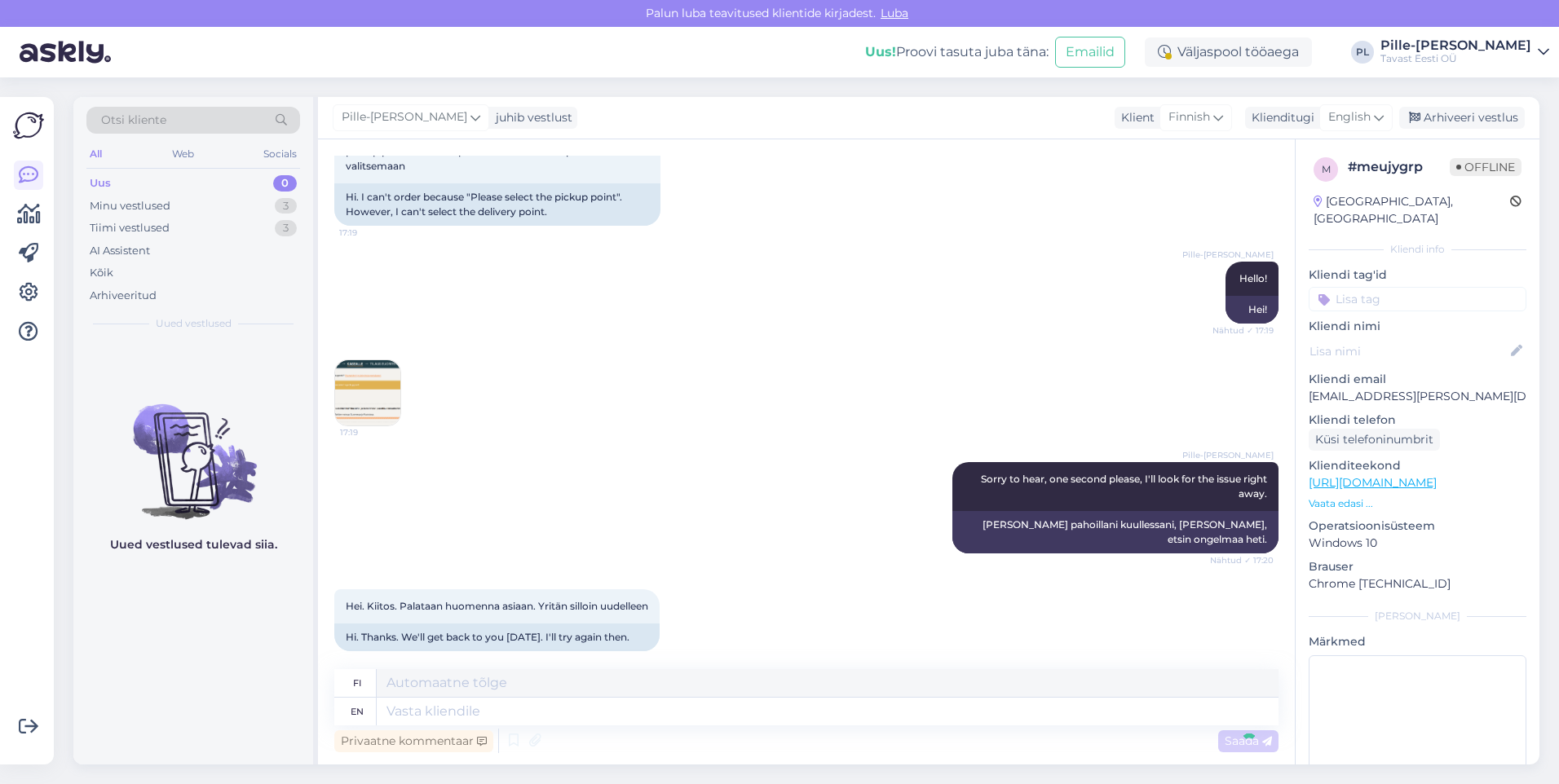
scroll to position [220, 0]
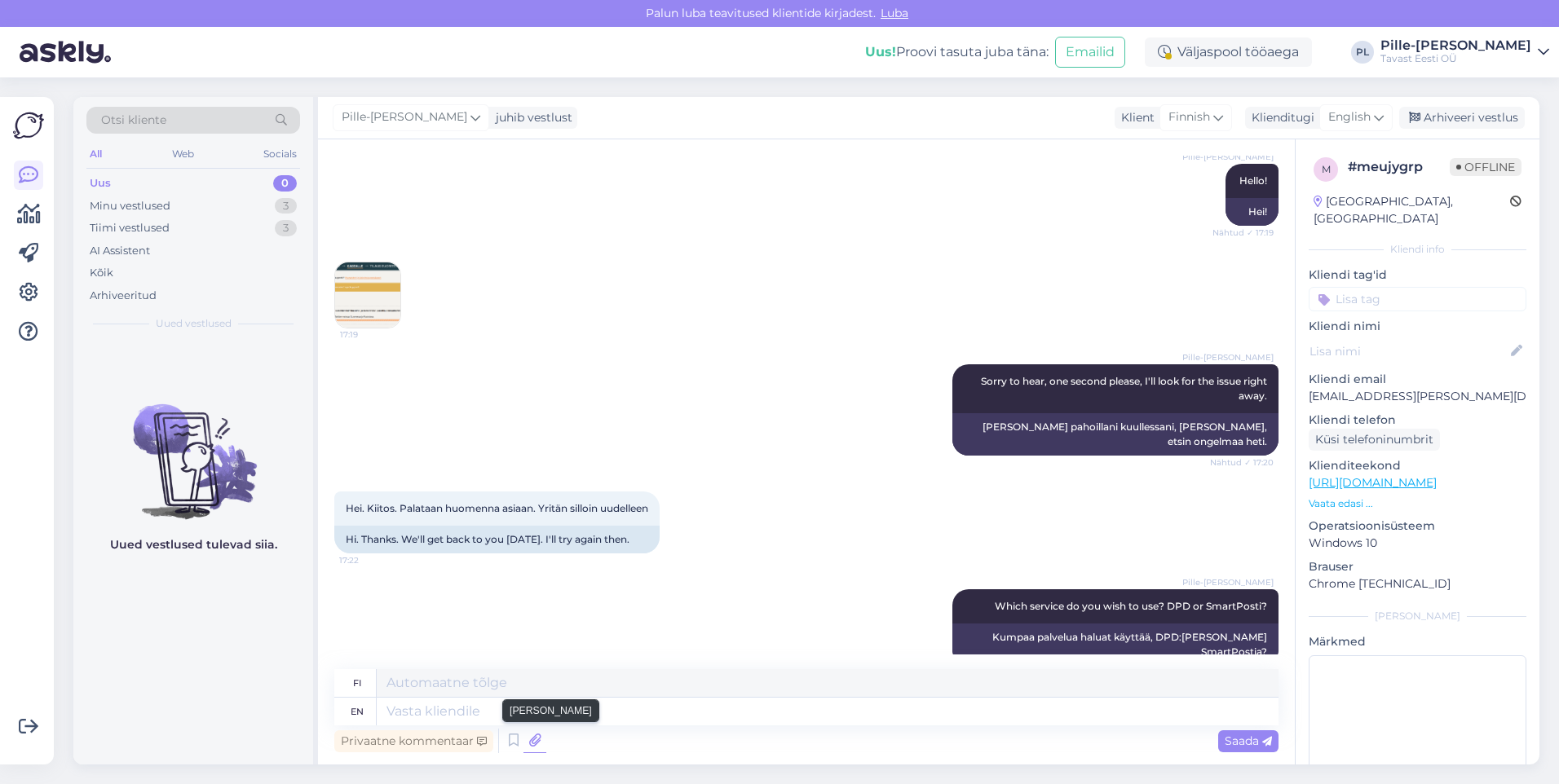
click at [530, 739] on icon at bounding box center [535, 740] width 23 height 24
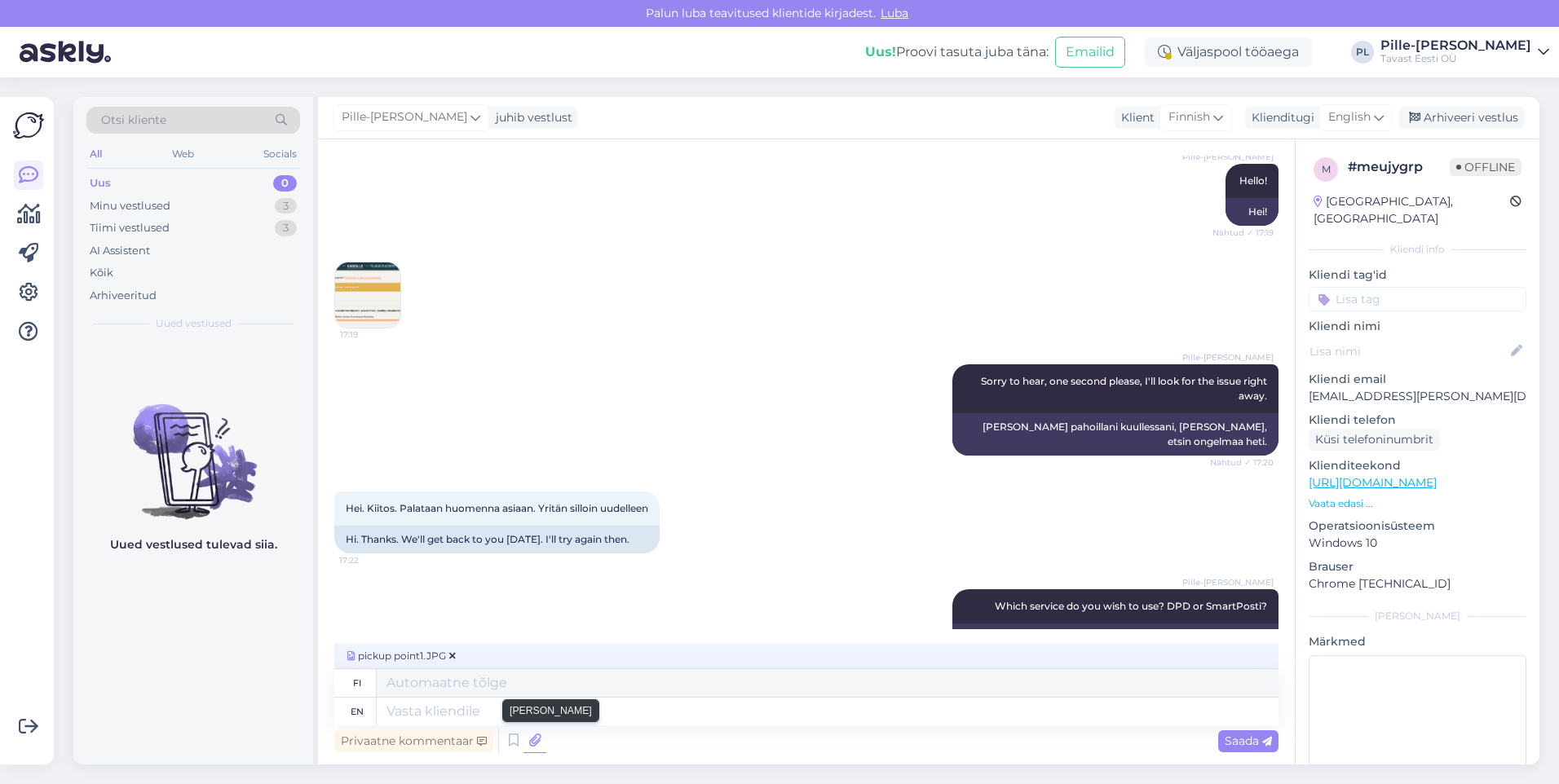
click at [531, 737] on icon at bounding box center [535, 740] width 23 height 24
click at [531, 739] on icon at bounding box center [535, 740] width 23 height 24
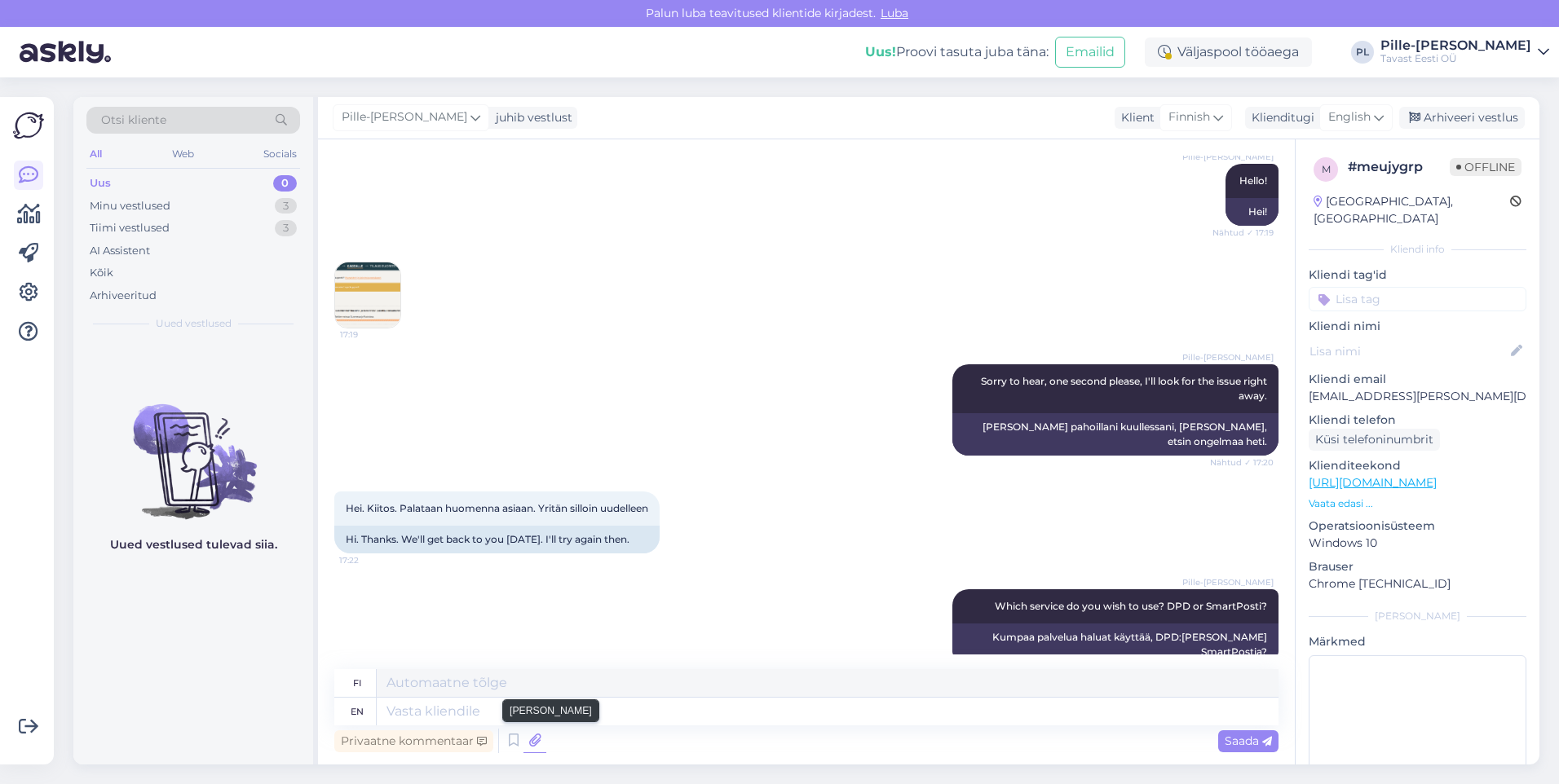
click at [538, 744] on icon at bounding box center [535, 740] width 23 height 24
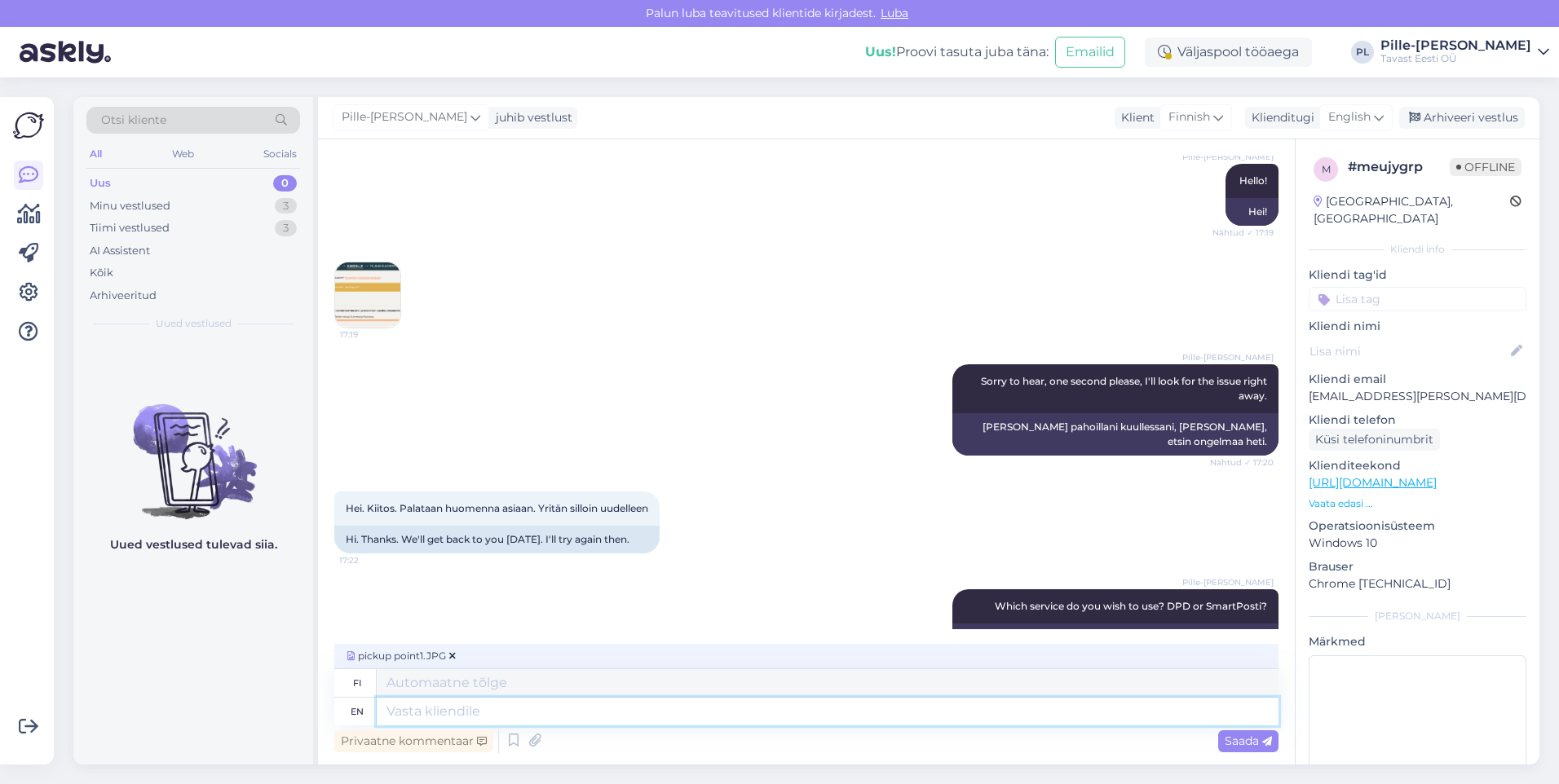
click at [517, 709] on textarea at bounding box center [827, 711] width 902 height 28
type textarea "Does"
type textarea "Onko"
type textarea "Does this"
type textarea "Onko tämä"
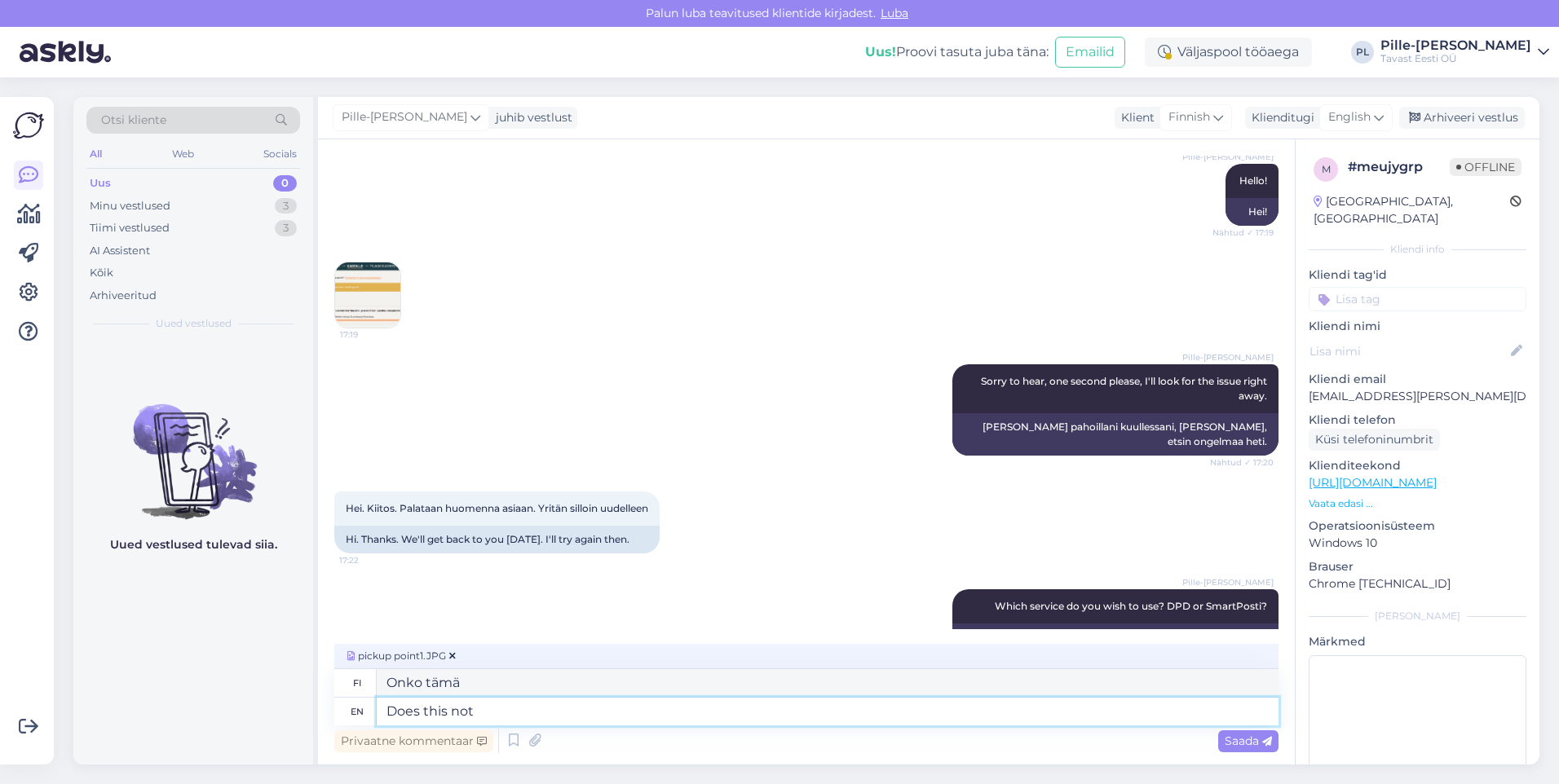
type textarea "Does this not"
type textarea "Eikö tämä"
type textarea "Does this not open u"
type textarea "Eikö tämä avaudu"
type textarea "Does this not open up for you?"
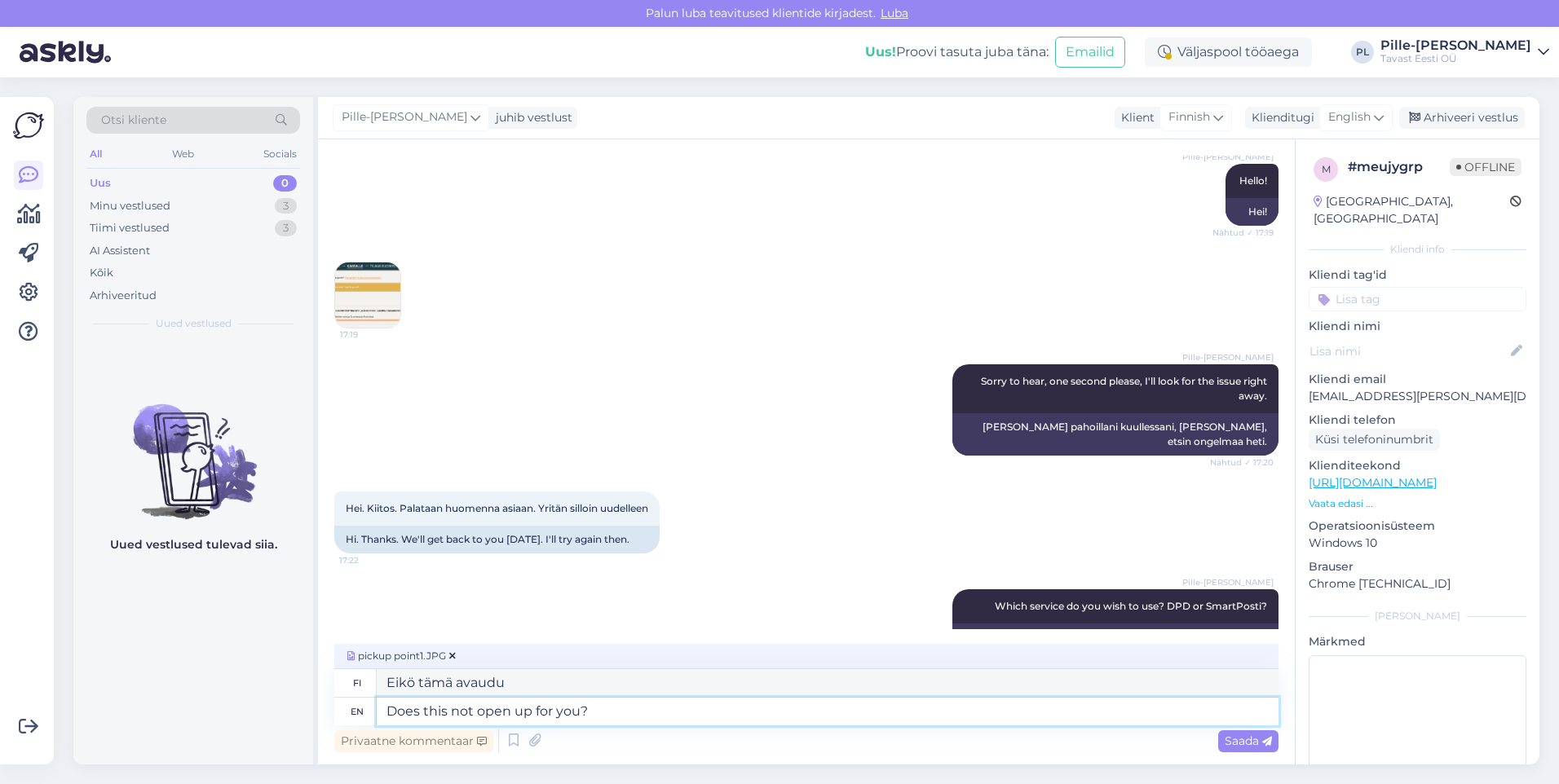
type textarea "Eikö tämä sinulle avaudu?"
type textarea "Does this not open up for you?"
click at [1257, 742] on span "Saada" at bounding box center [1248, 740] width 47 height 14
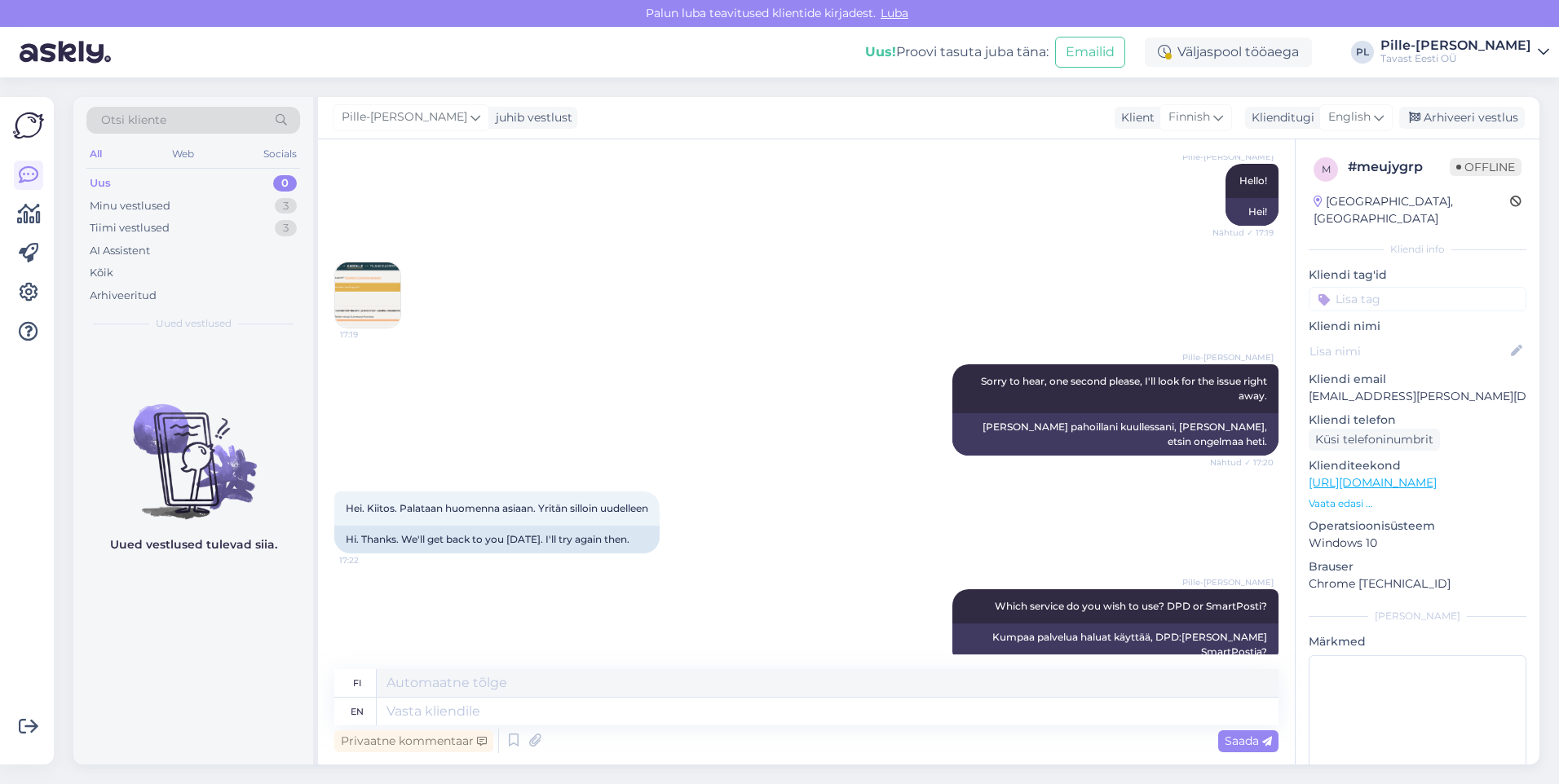
scroll to position [421, 0]
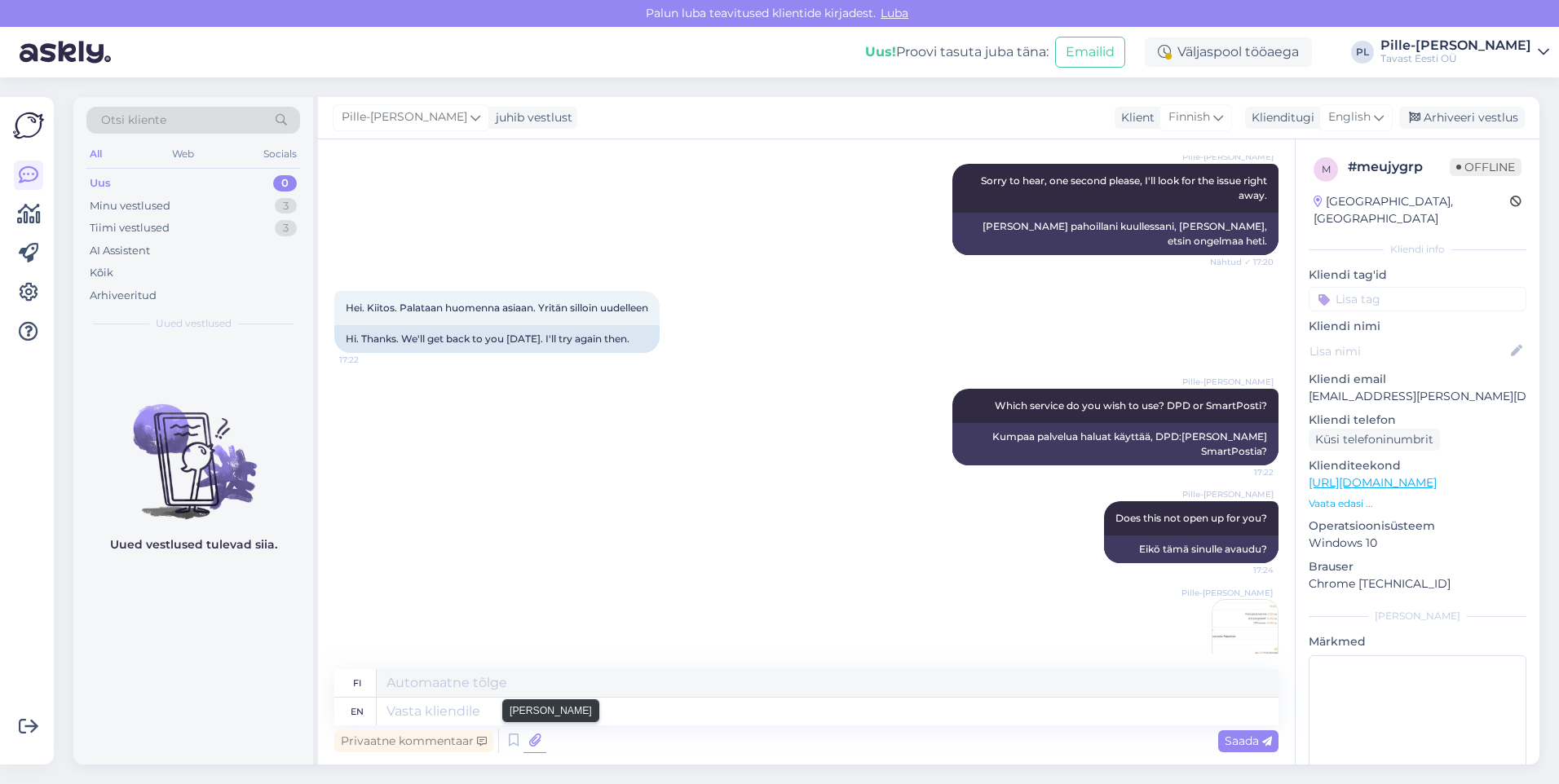
click at [535, 743] on icon at bounding box center [535, 740] width 23 height 24
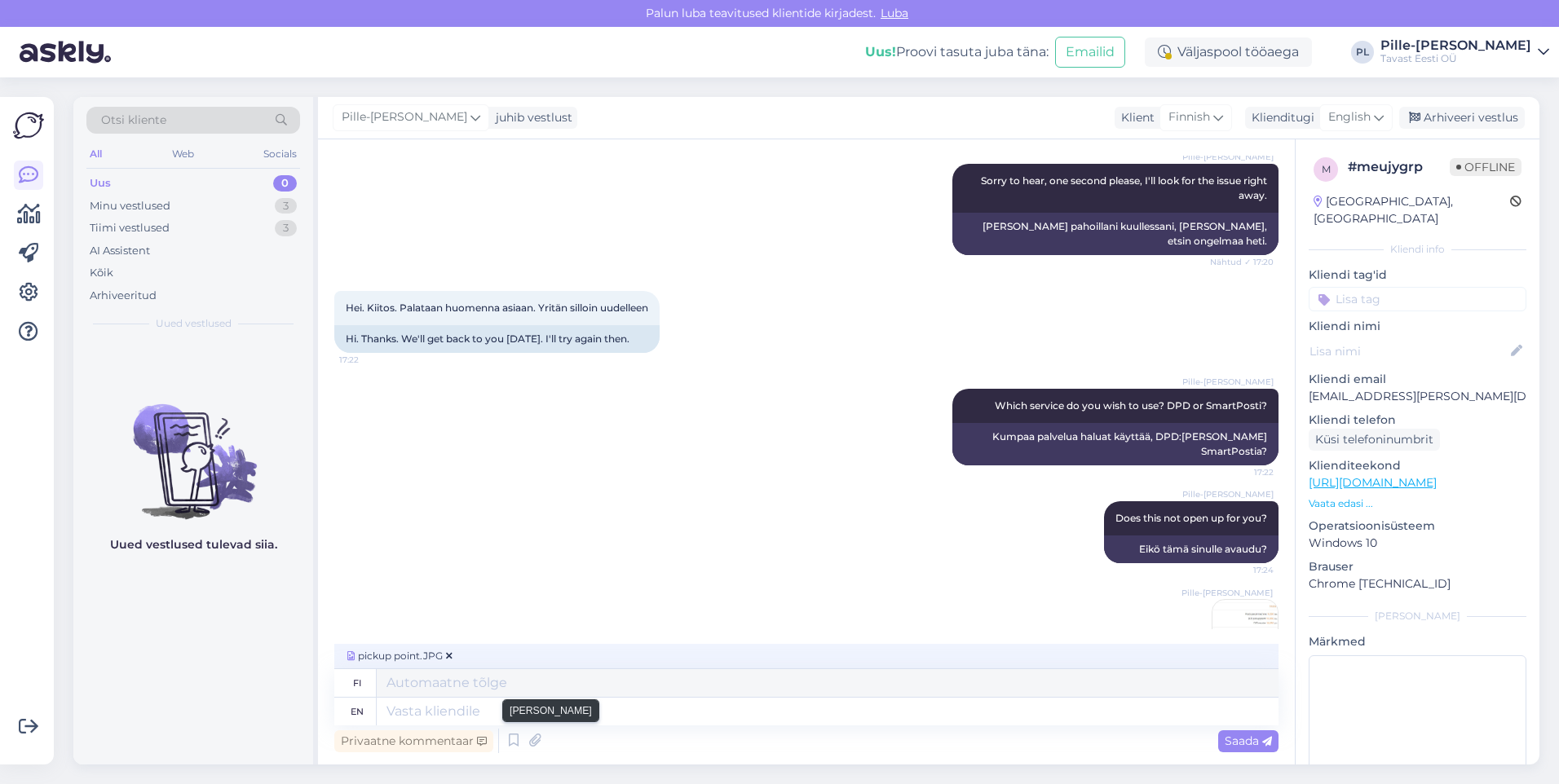
scroll to position [446, 0]
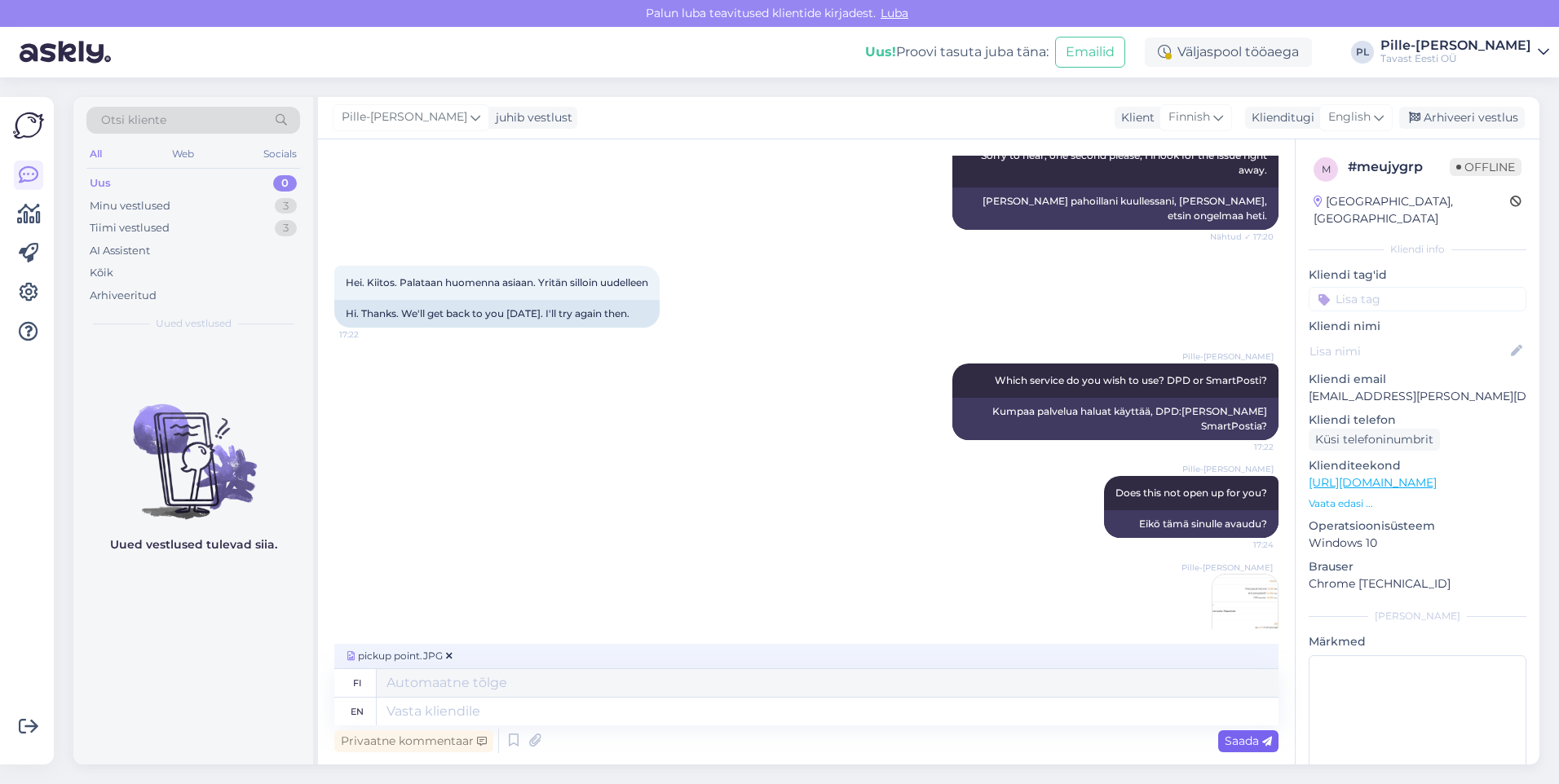
click at [1251, 735] on span "Saada" at bounding box center [1248, 740] width 47 height 14
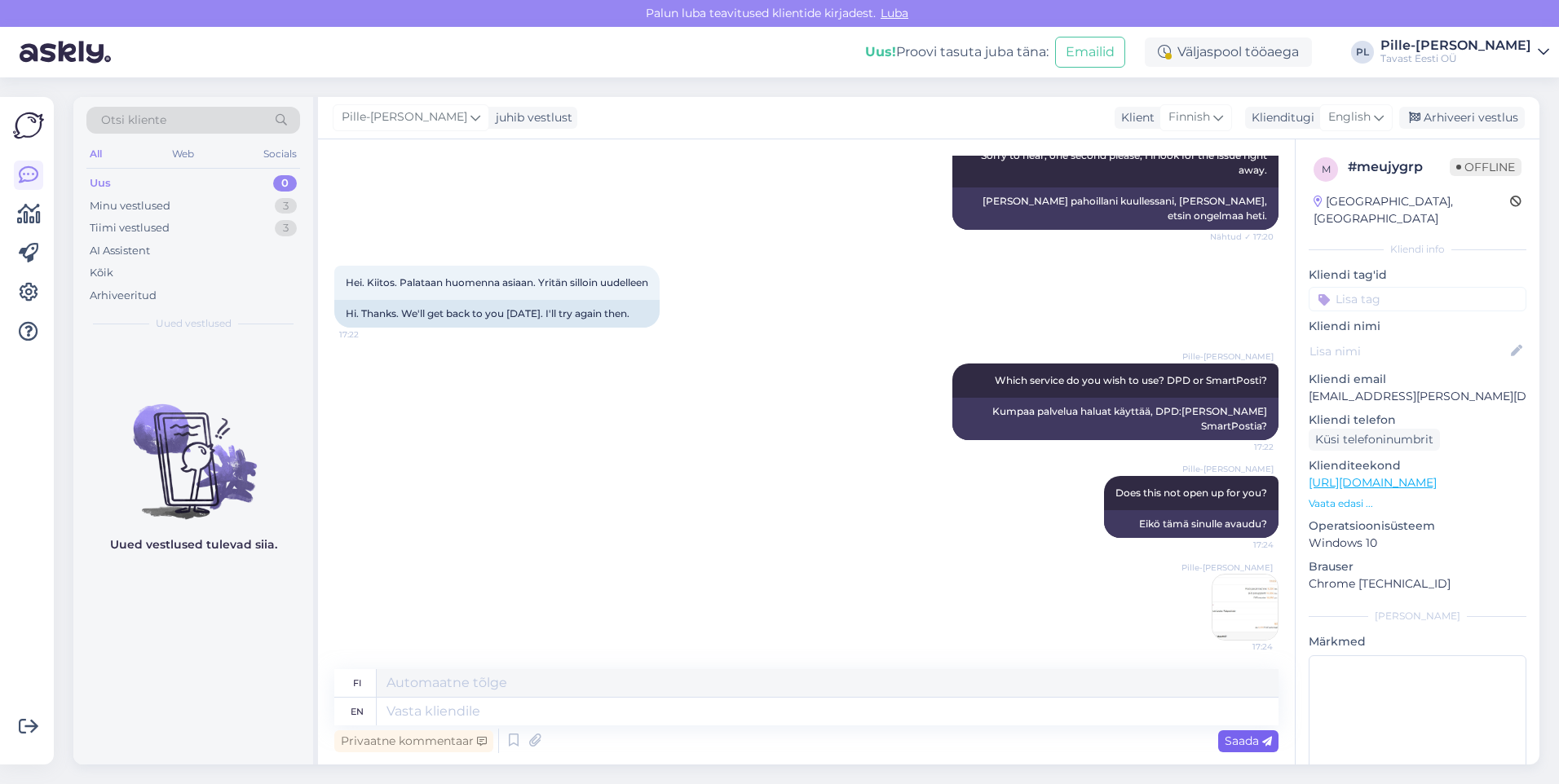
scroll to position [524, 0]
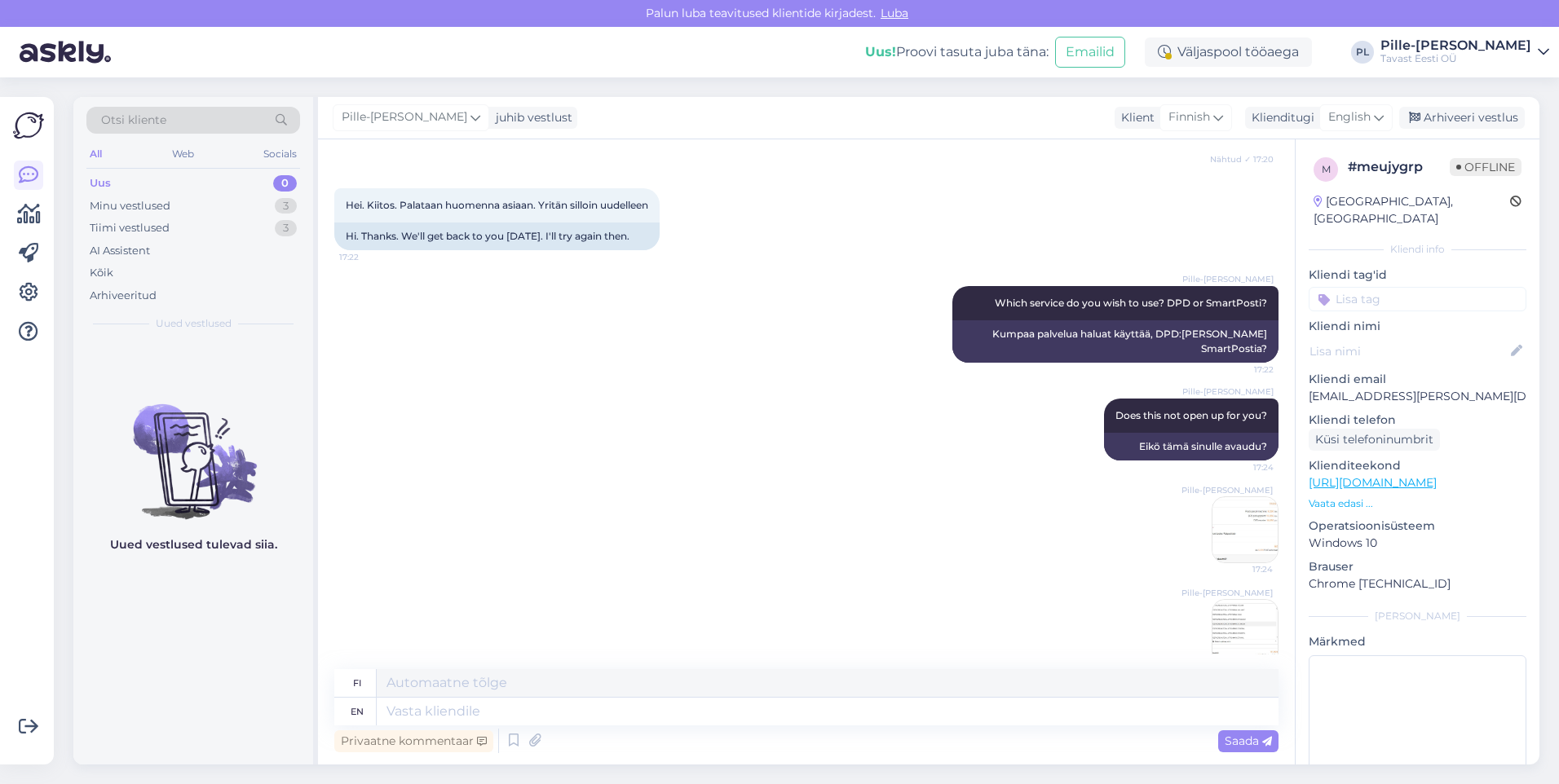
click at [1231, 497] on img at bounding box center [1245, 530] width 66 height 66
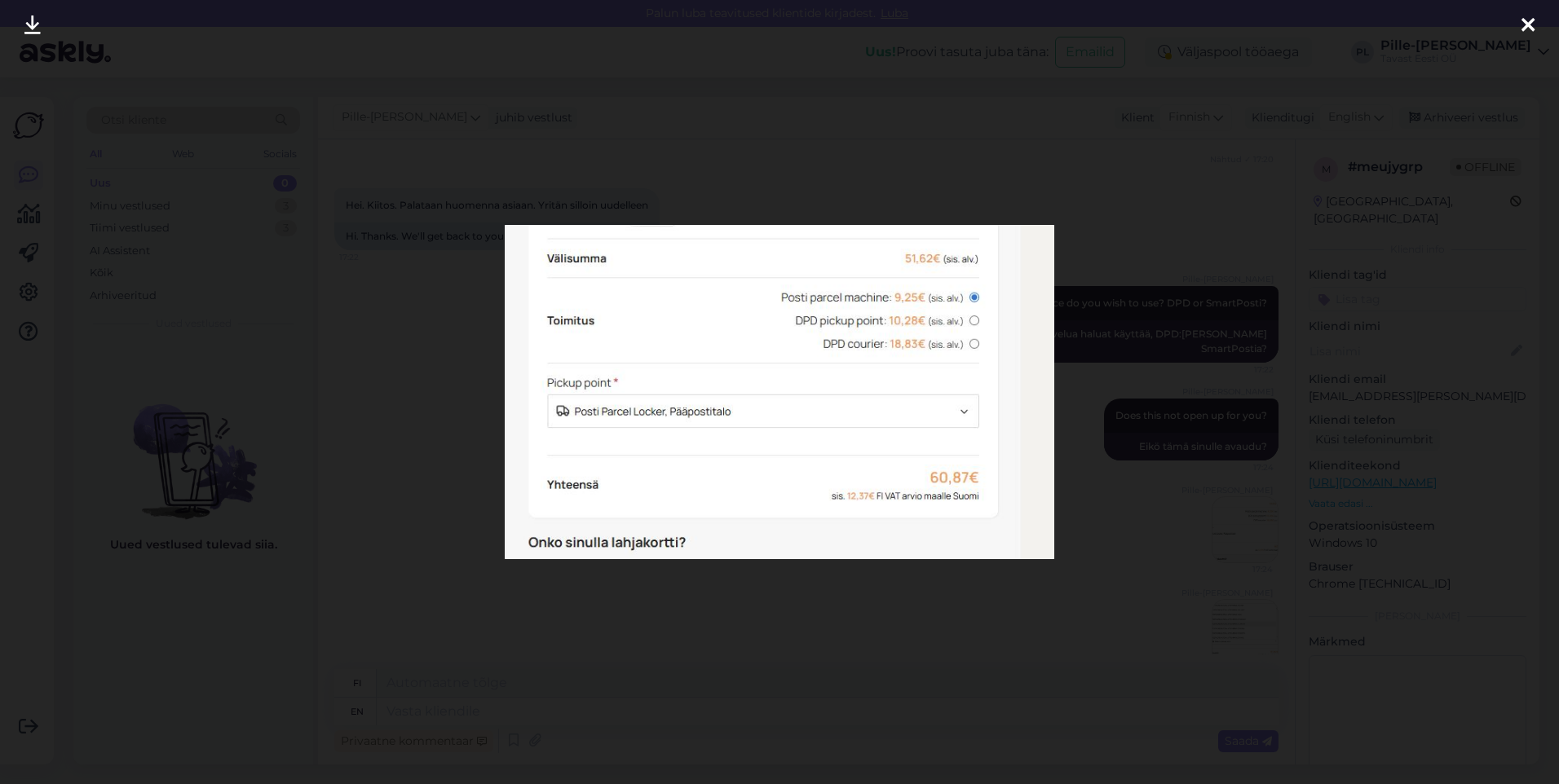
click at [1135, 412] on div at bounding box center [779, 392] width 1559 height 784
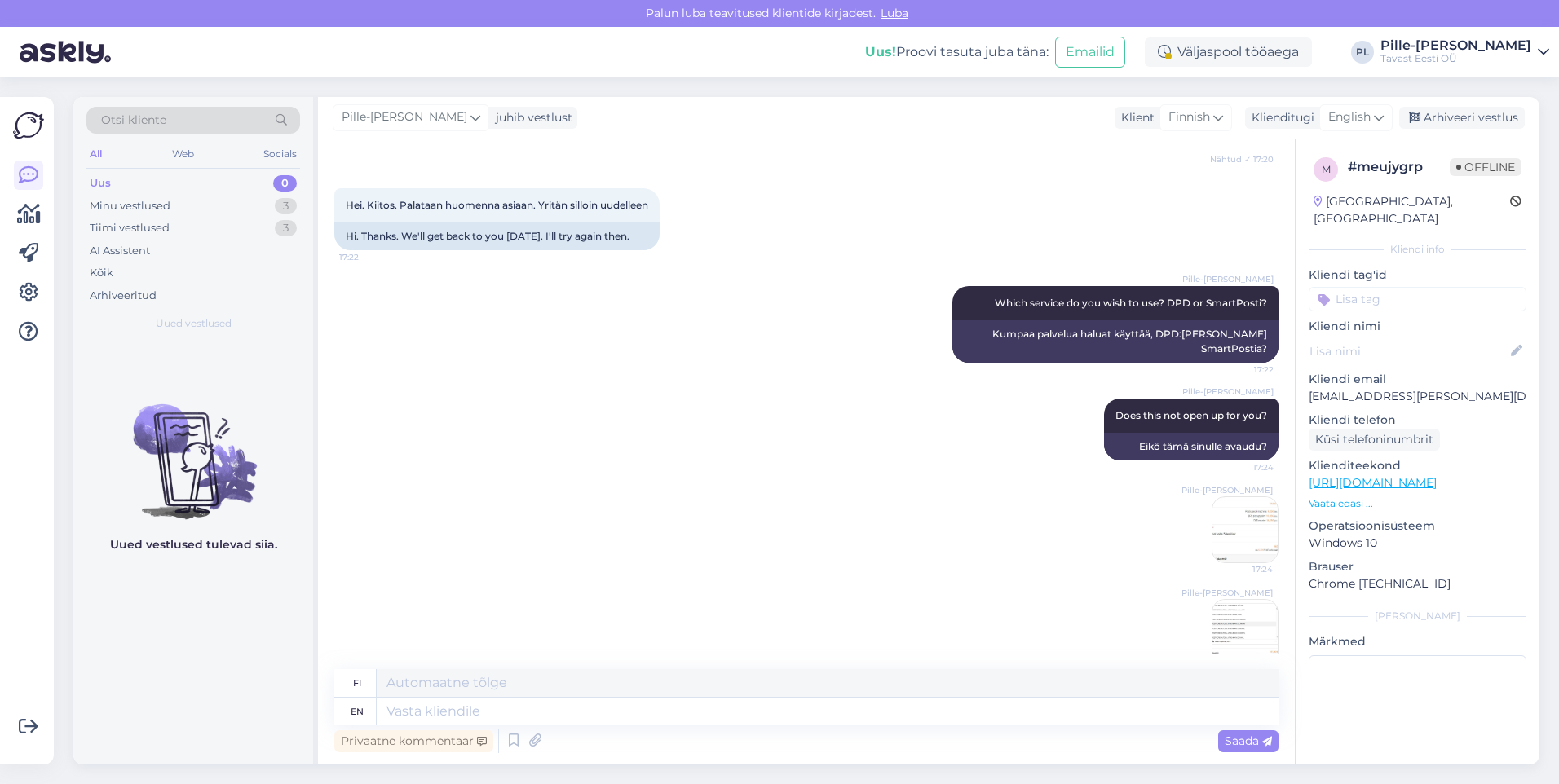
click at [1212, 600] on img at bounding box center [1245, 633] width 66 height 66
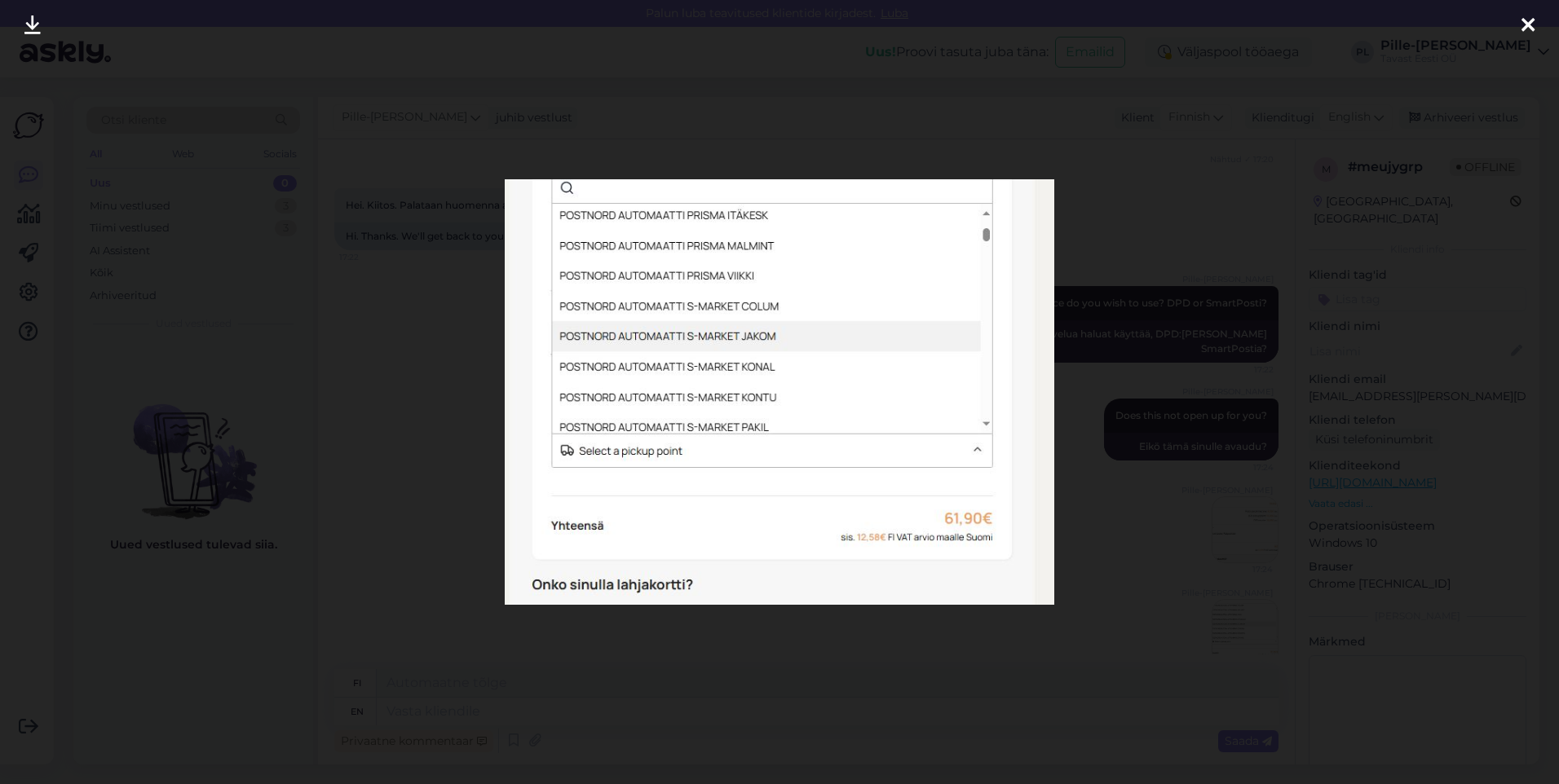
click at [1197, 550] on div at bounding box center [779, 392] width 1559 height 784
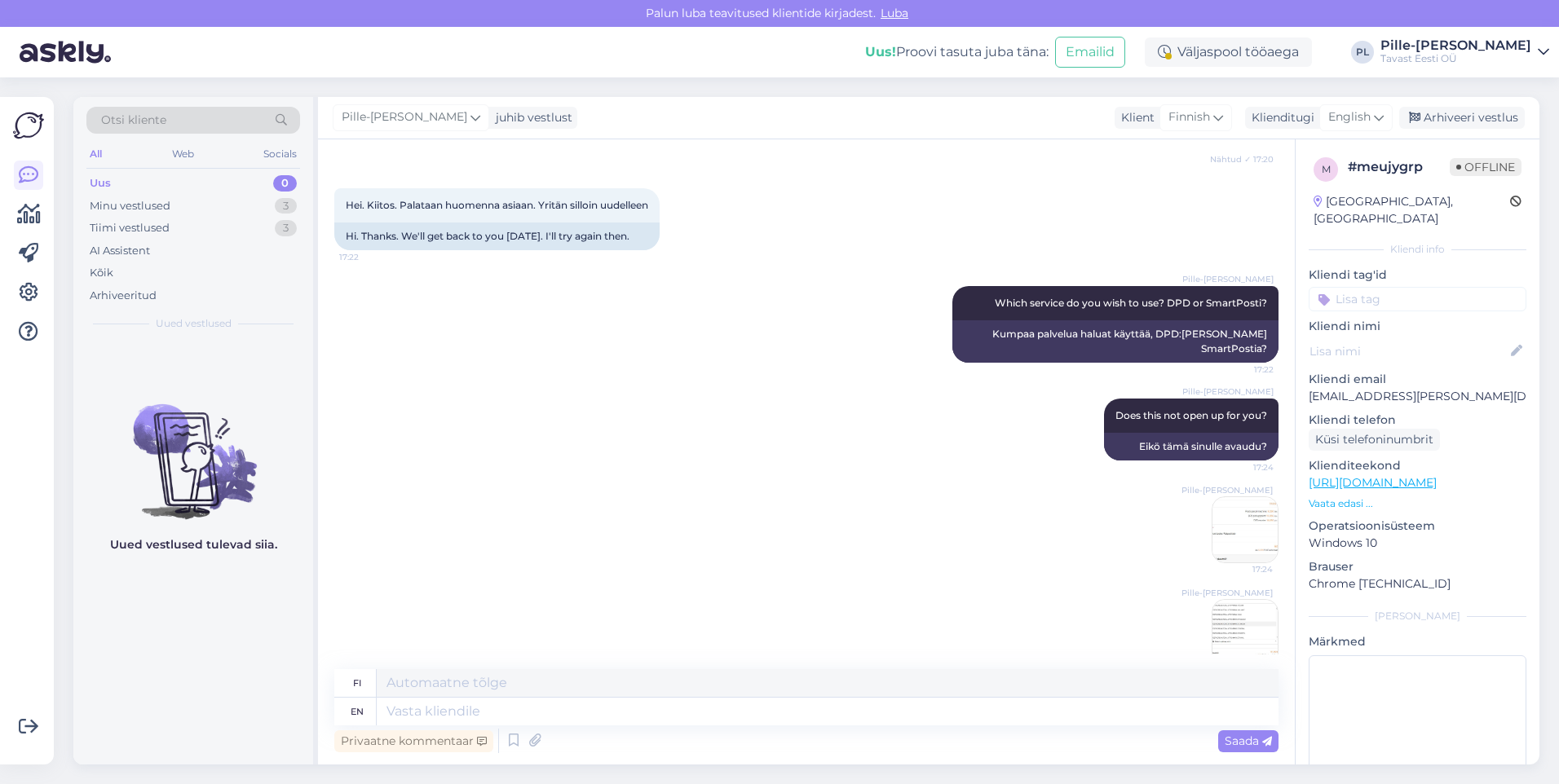
click at [1214, 512] on img at bounding box center [1245, 530] width 66 height 66
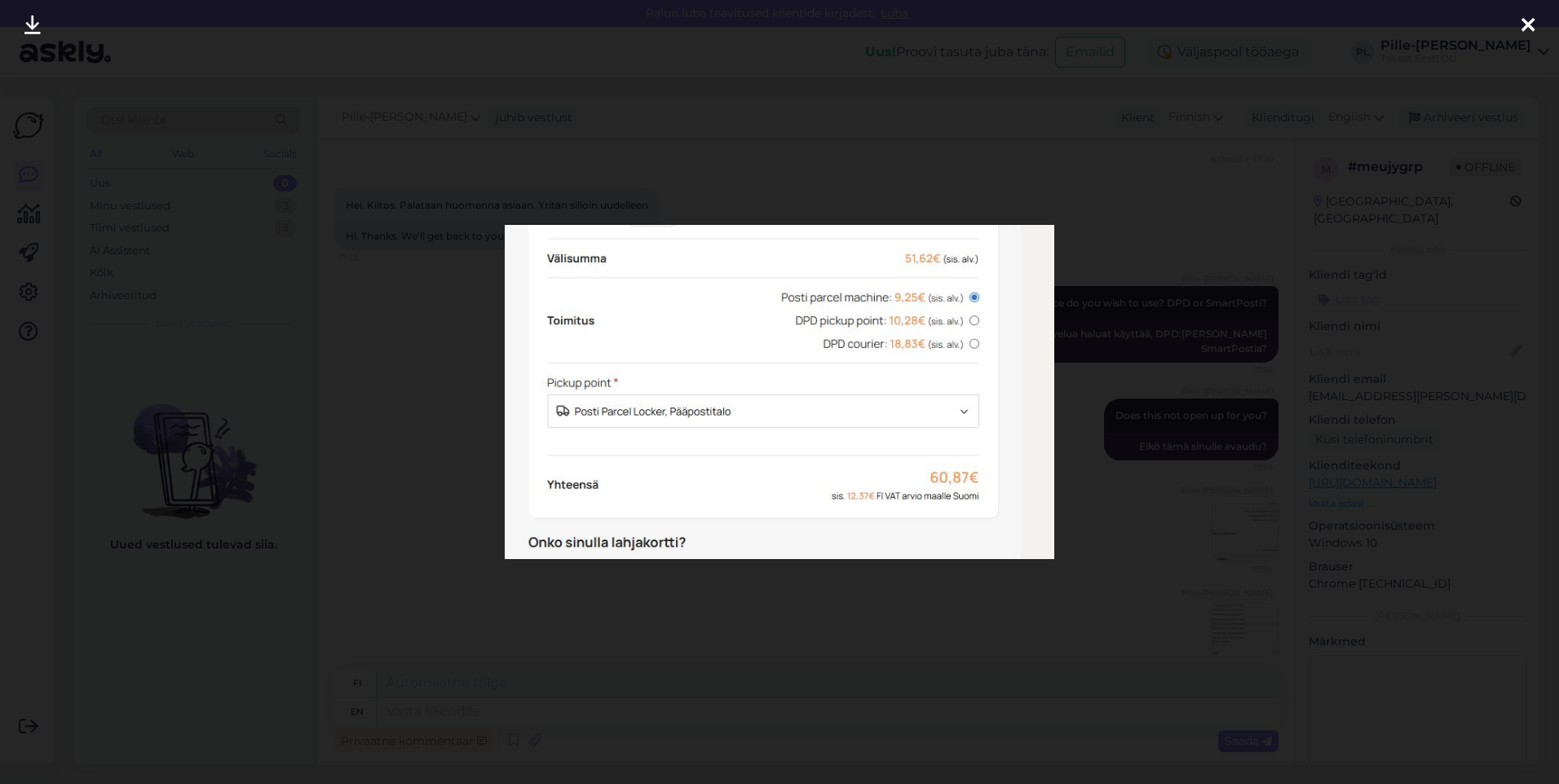
click at [1191, 497] on div at bounding box center [779, 392] width 1559 height 784
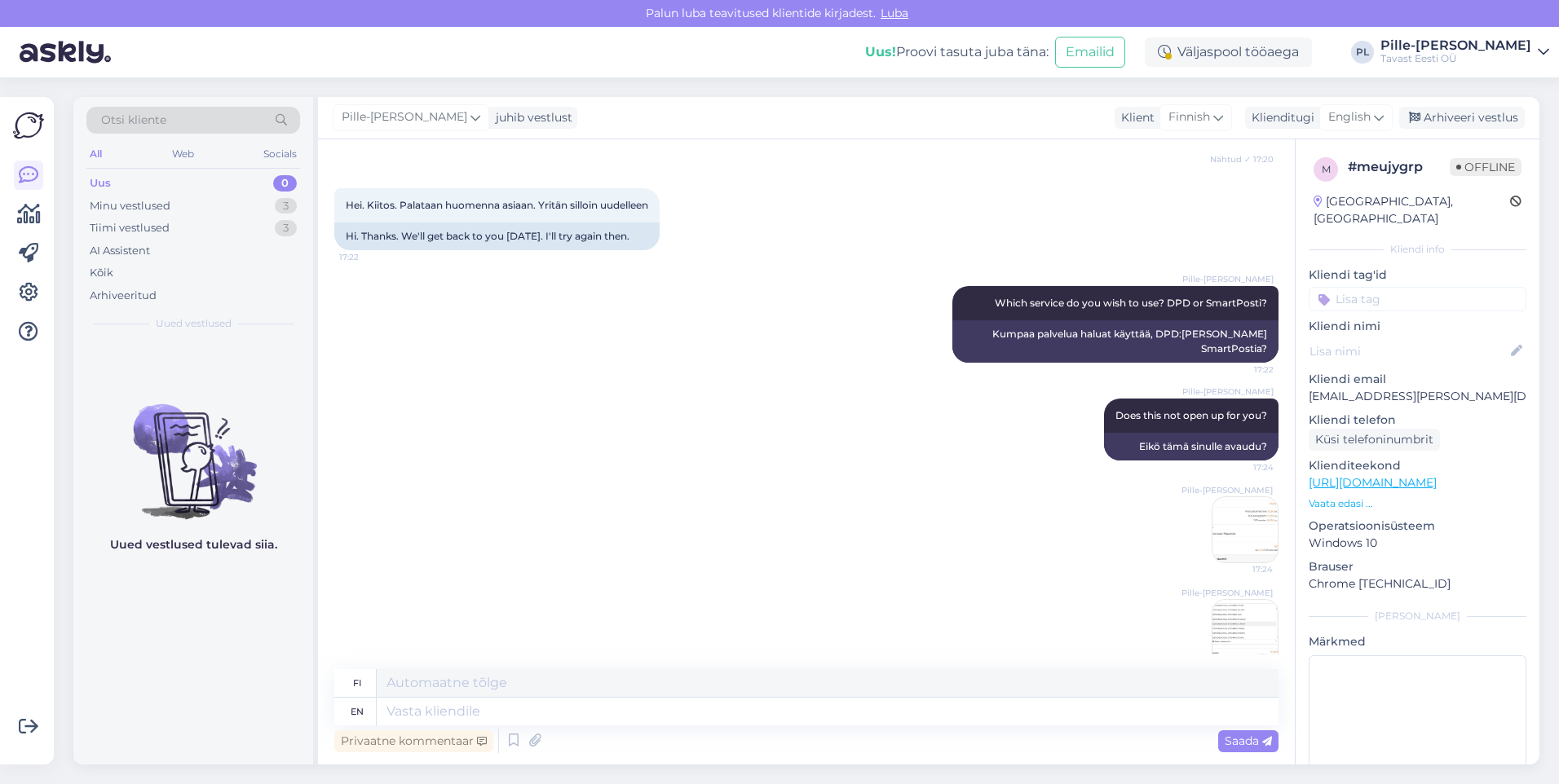
click at [1240, 600] on img at bounding box center [1245, 633] width 66 height 66
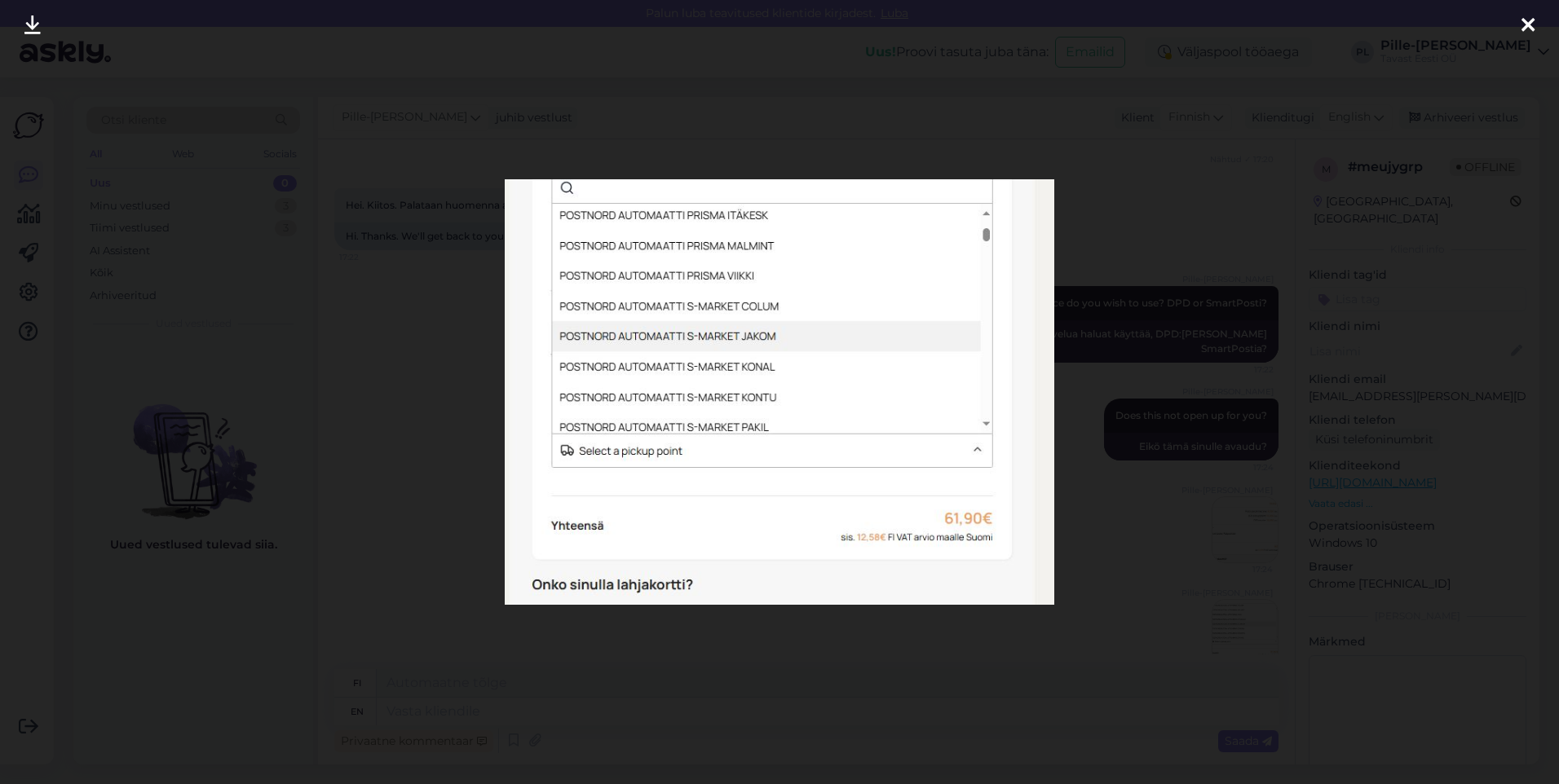
click at [1225, 529] on div at bounding box center [779, 392] width 1559 height 784
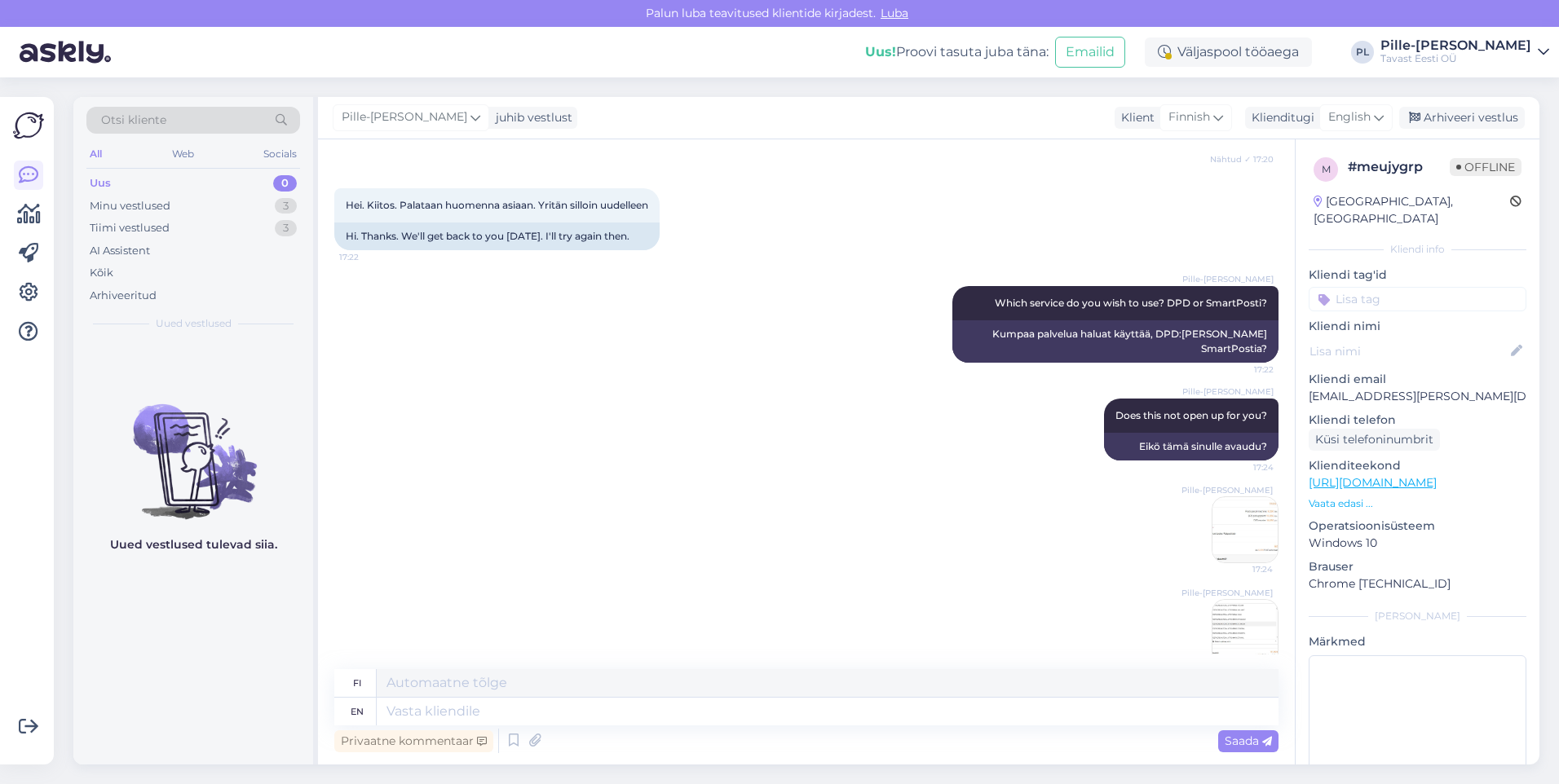
click at [1102, 507] on div "Pille-[PERSON_NAME] Does this not open up for you? 17:24 Eikö tämä sinulle avau…" at bounding box center [806, 481] width 944 height 201
